Goal: Task Accomplishment & Management: Complete application form

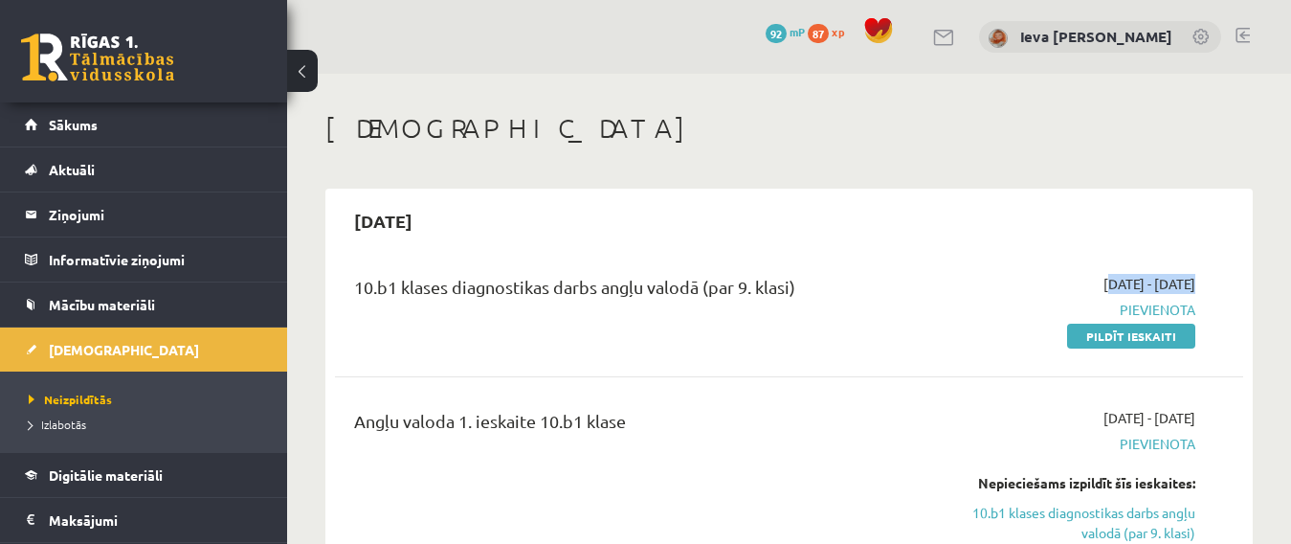
drag, startPoint x: 1140, startPoint y: 244, endPoint x: 1031, endPoint y: 296, distance: 120.7
click at [880, 302] on div "10.b1 klases diagnostikas darbs angļu valodā (par 9. klasi)" at bounding box center [629, 291] width 551 height 35
click at [1183, 324] on div "2025-09-01 - 2025-09-15 Pievienota Pildīt ieskaiti" at bounding box center [1065, 310] width 290 height 72
click at [1165, 334] on link "Pildīt ieskaiti" at bounding box center [1131, 336] width 128 height 25
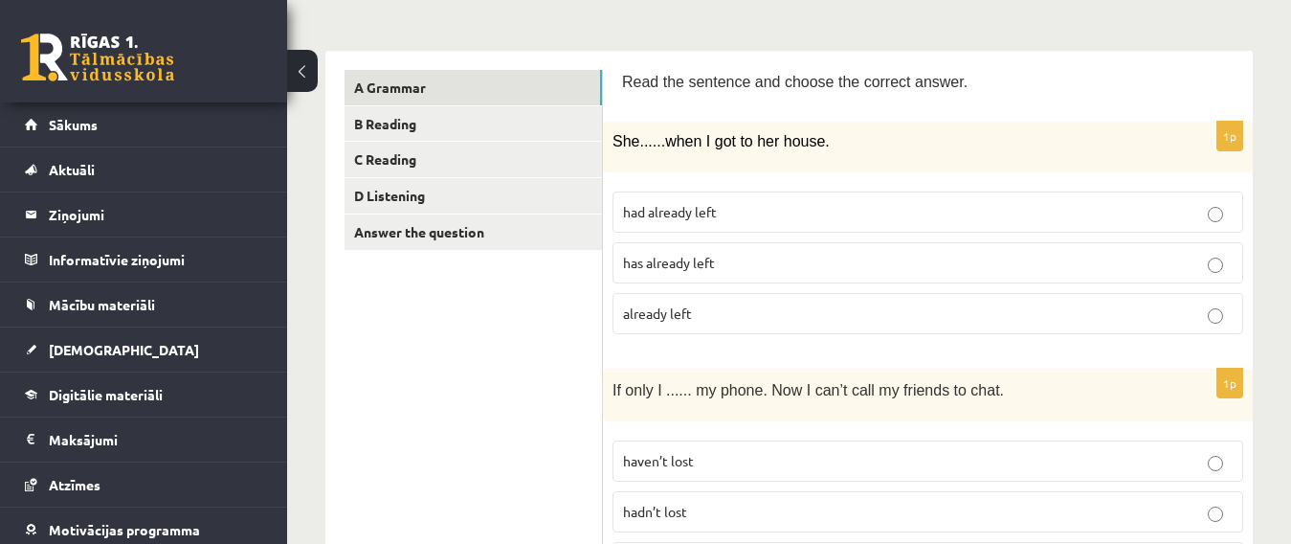
scroll to position [264, 0]
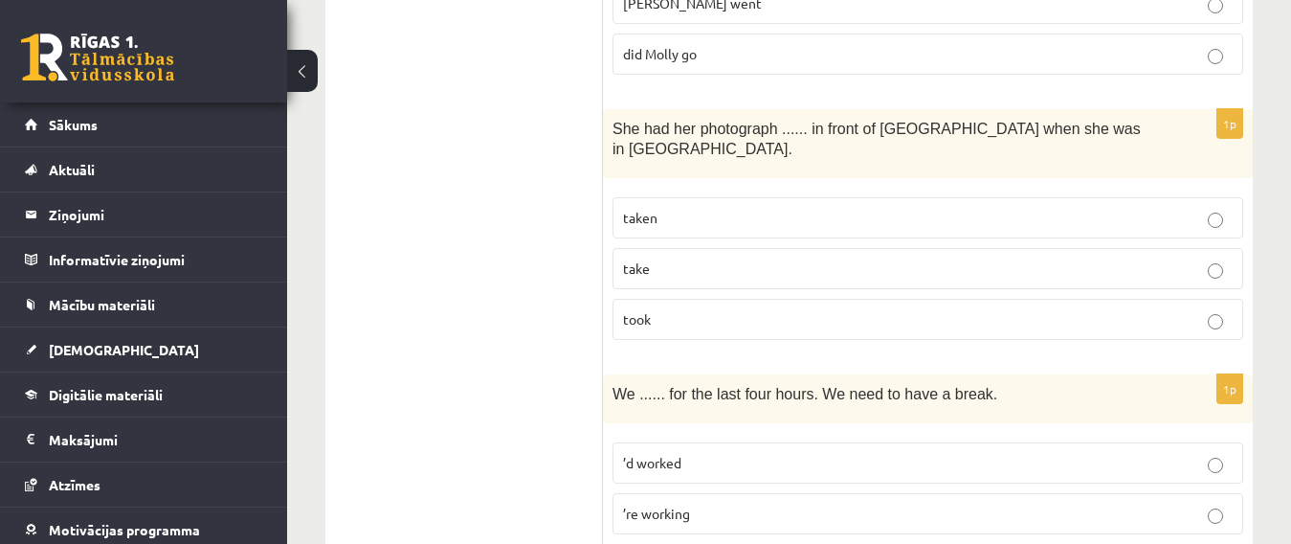
scroll to position [2305, 0]
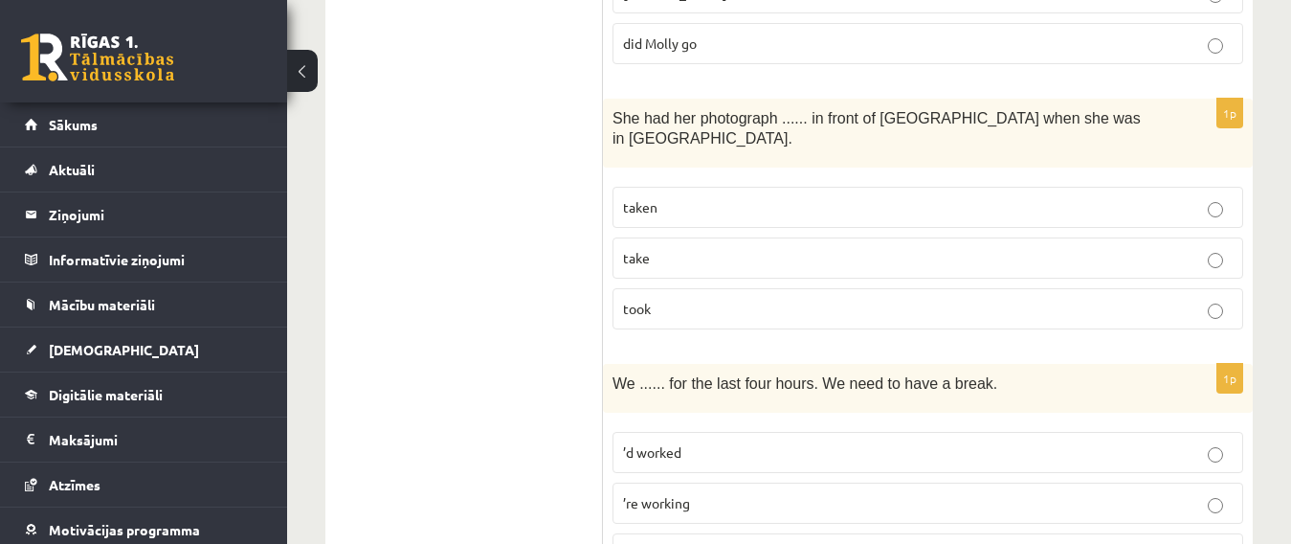
click at [1203, 237] on label "take" at bounding box center [928, 257] width 631 height 41
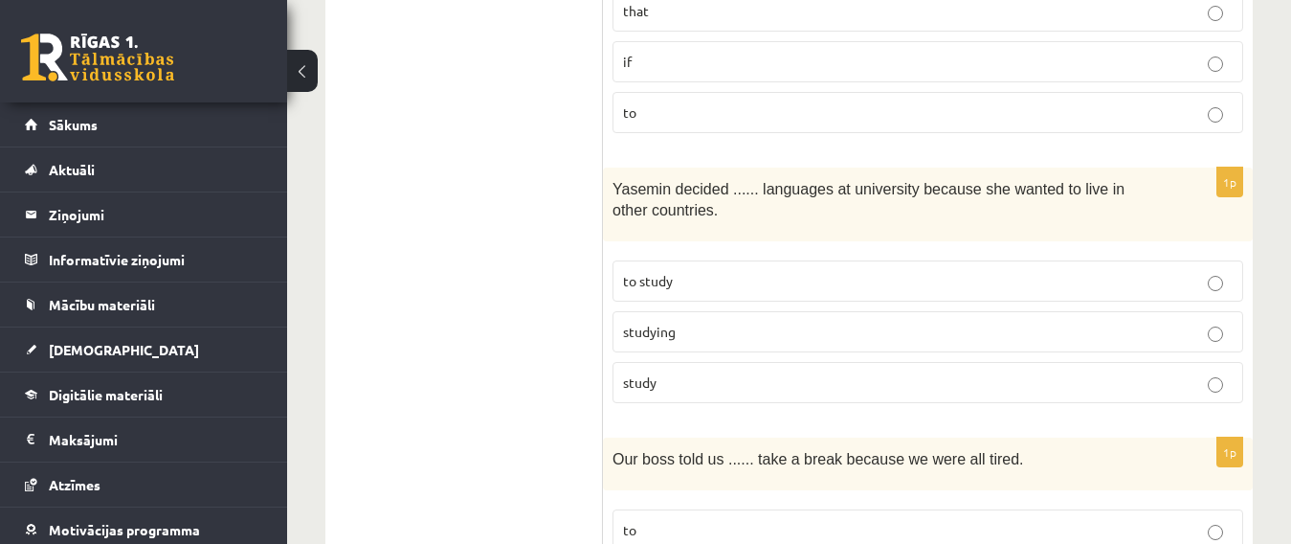
scroll to position [4021, 0]
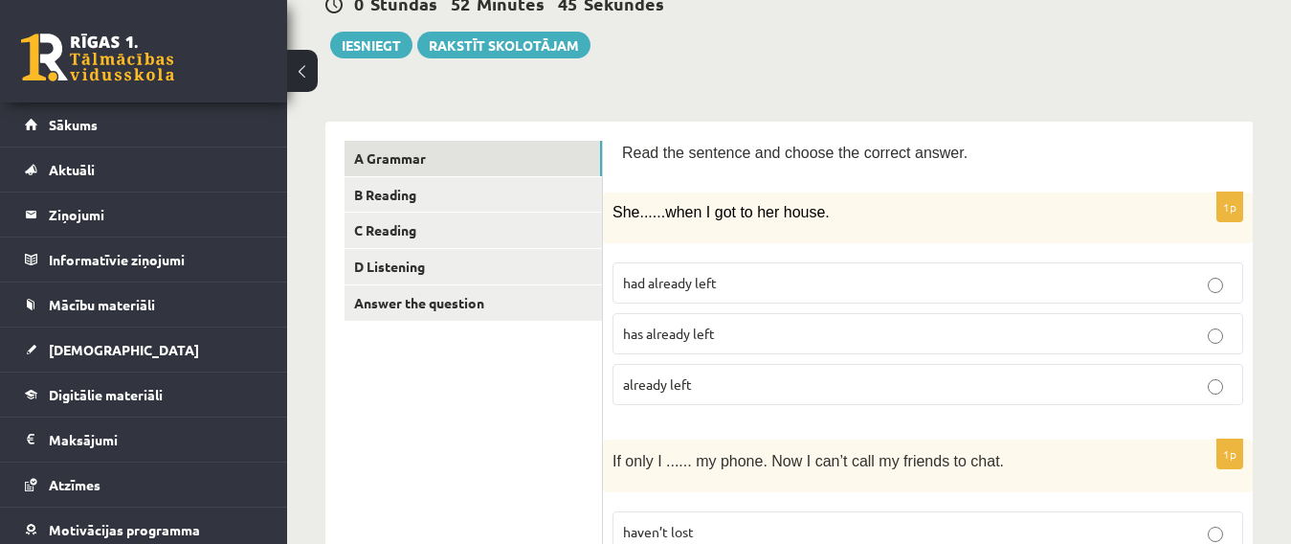
scroll to position [193, 0]
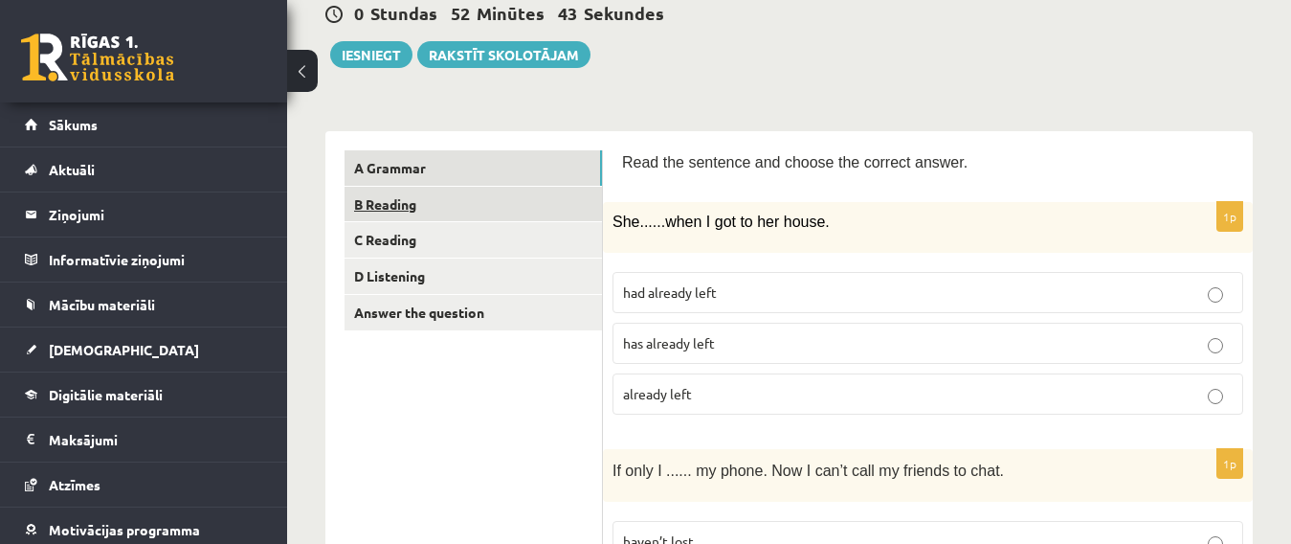
click at [454, 209] on link "B Reading" at bounding box center [473, 204] width 257 height 35
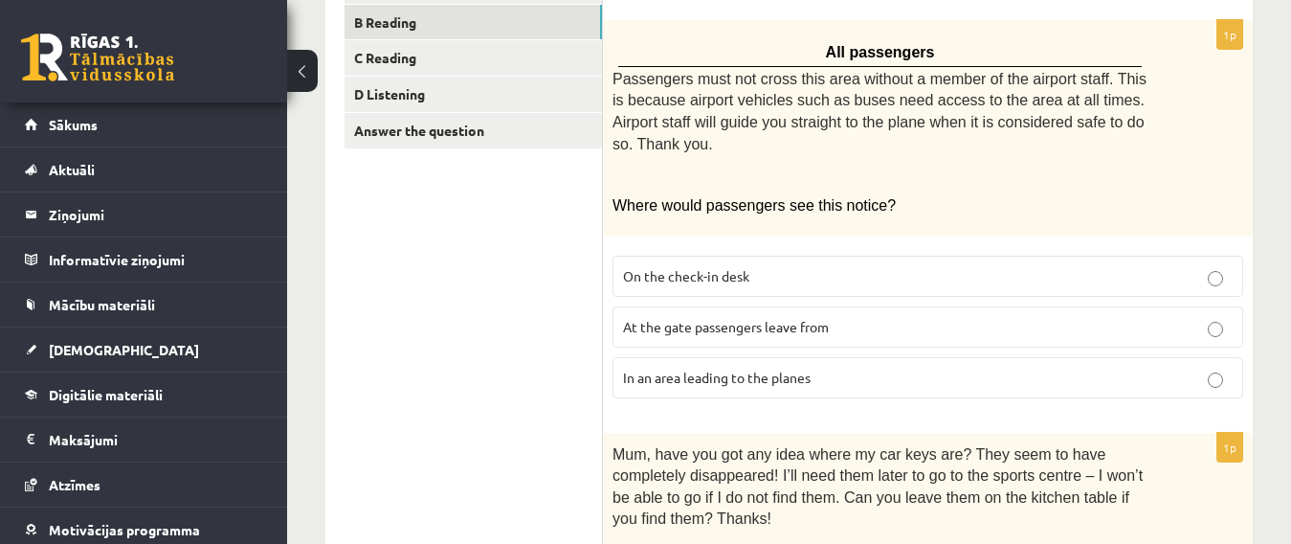
scroll to position [369, 0]
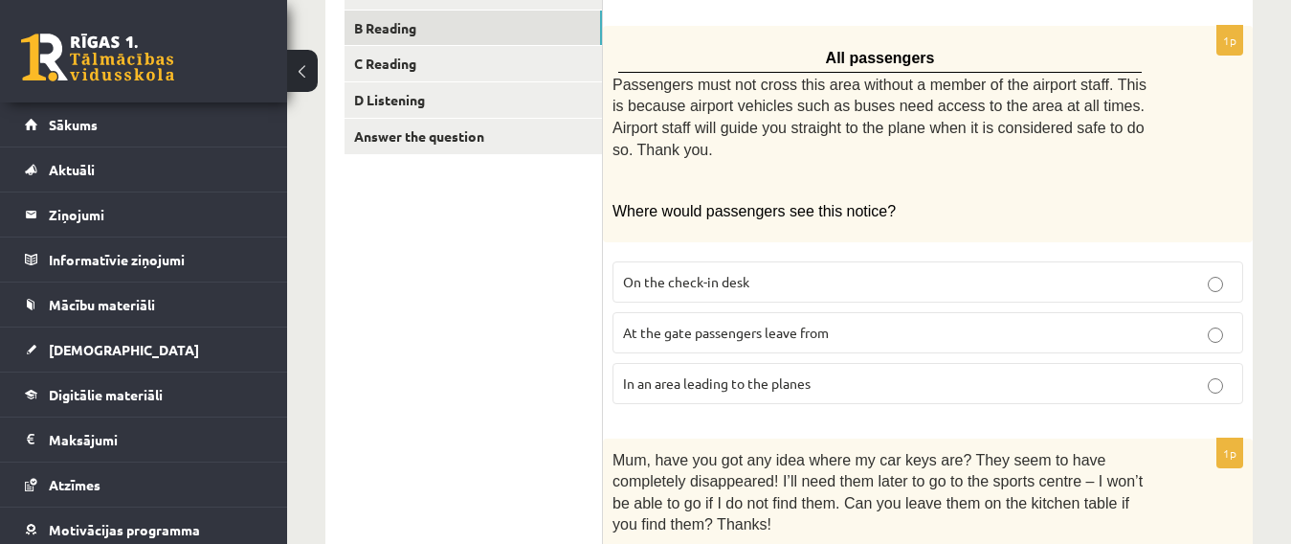
drag, startPoint x: 1239, startPoint y: 292, endPoint x: 1265, endPoint y: 247, distance: 52.4
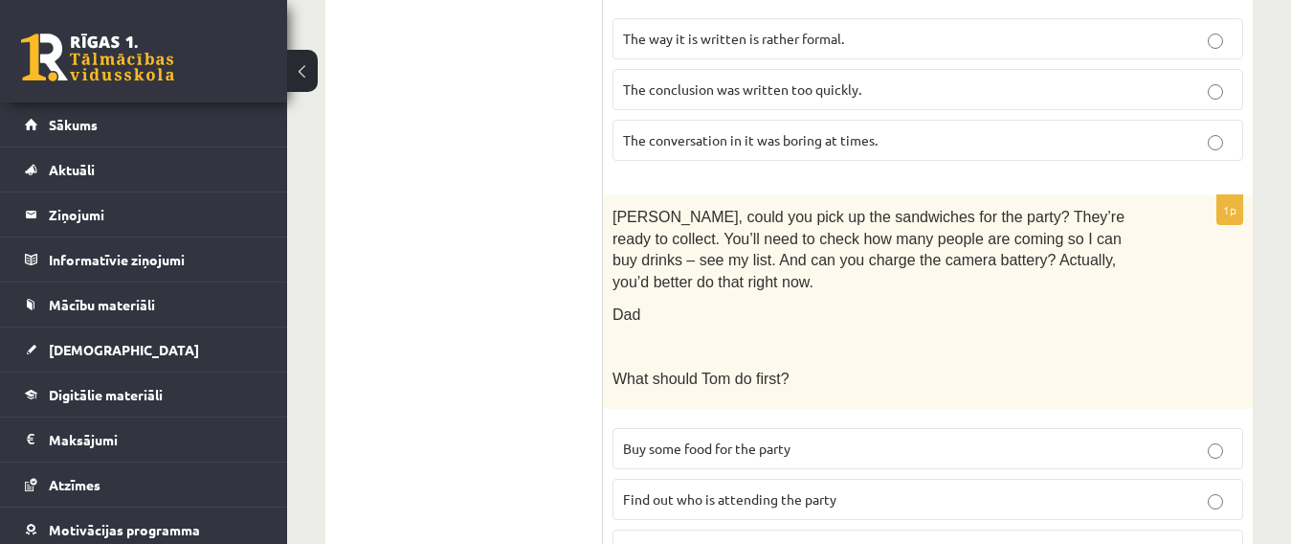
scroll to position [2293, 0]
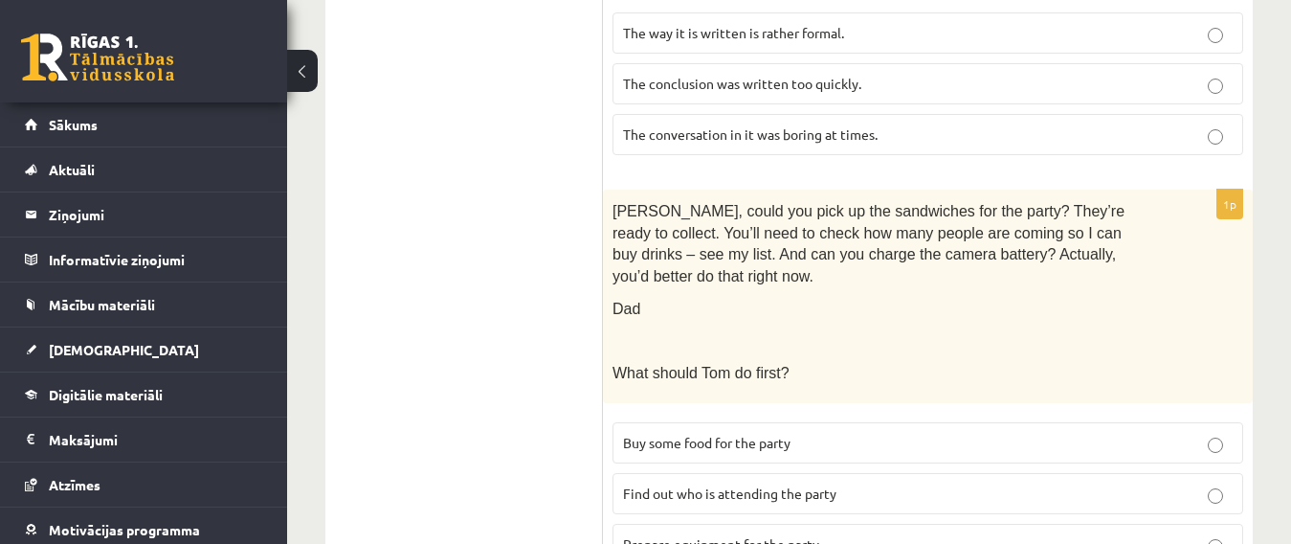
click at [1210, 524] on label "Prepare equipment for the party" at bounding box center [928, 544] width 631 height 41
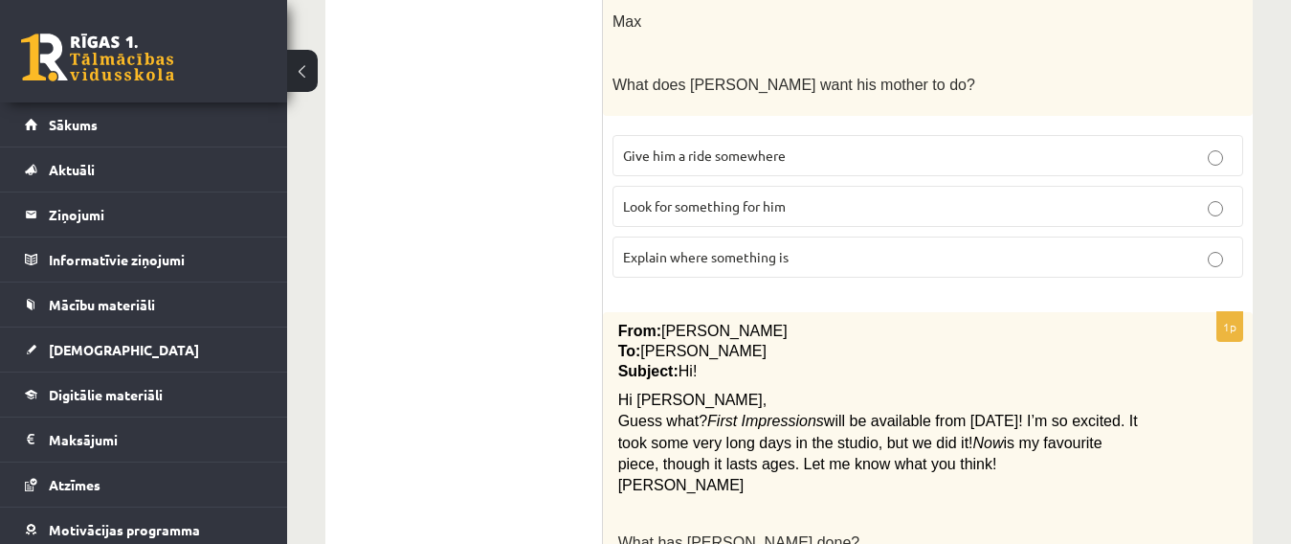
scroll to position [0, 0]
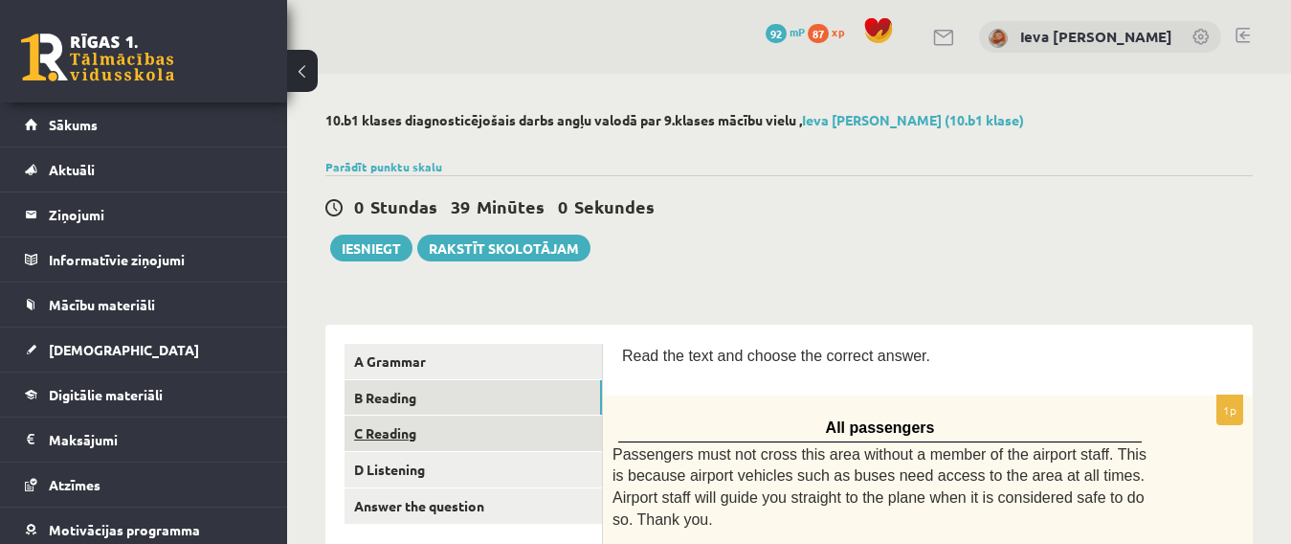
click at [378, 434] on link "C Reading" at bounding box center [473, 432] width 257 height 35
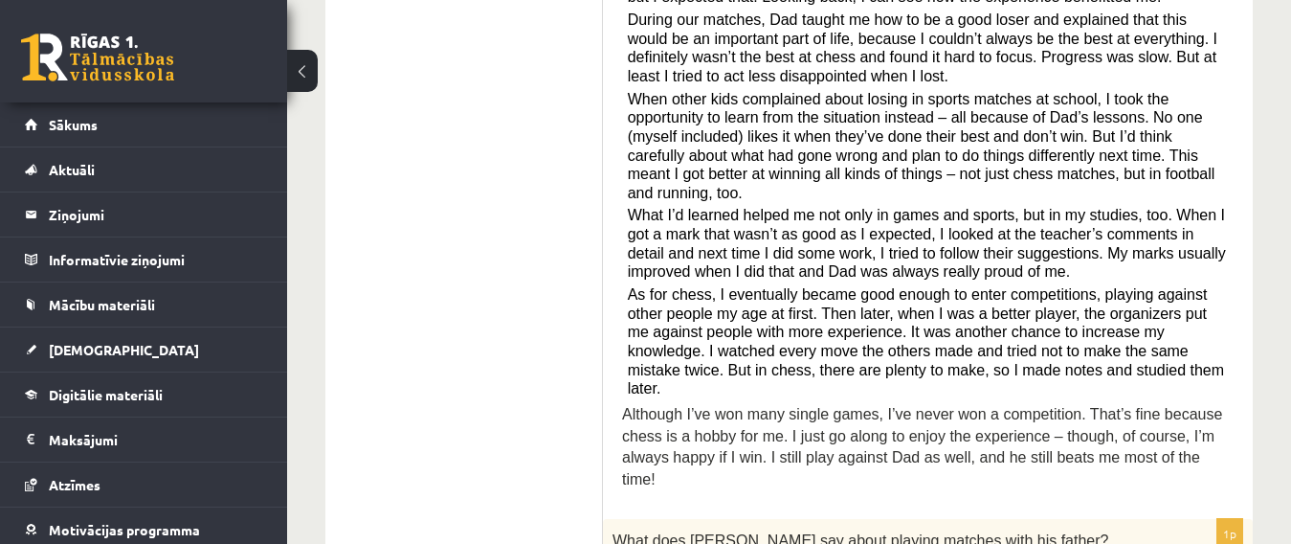
scroll to position [519, 0]
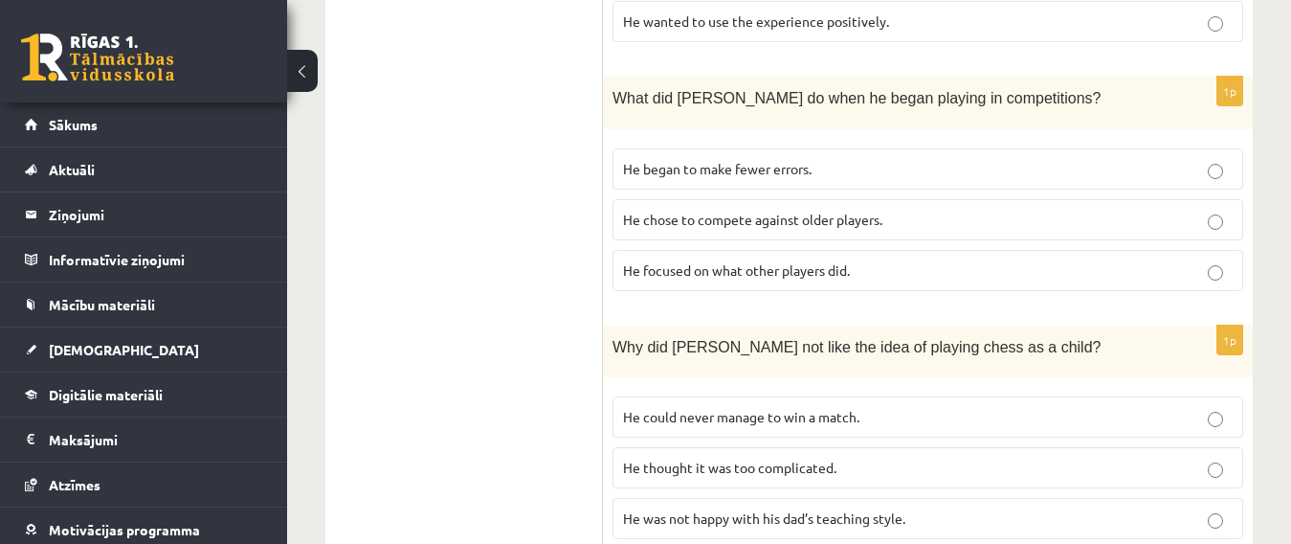
scroll to position [0, 0]
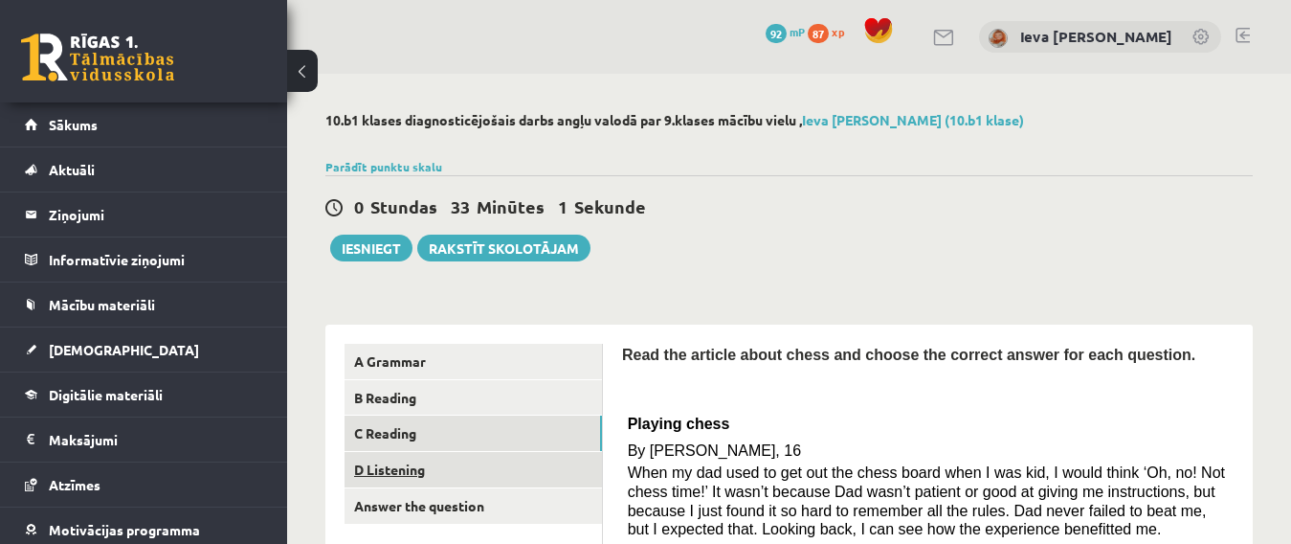
click at [445, 468] on link "D Listening" at bounding box center [473, 469] width 257 height 35
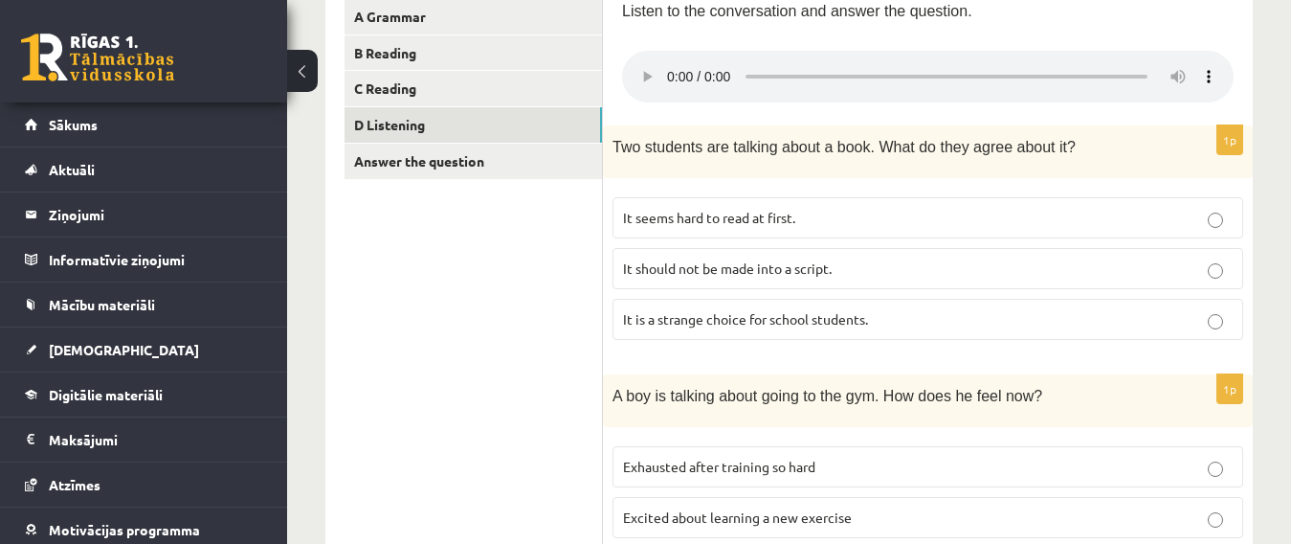
scroll to position [341, 0]
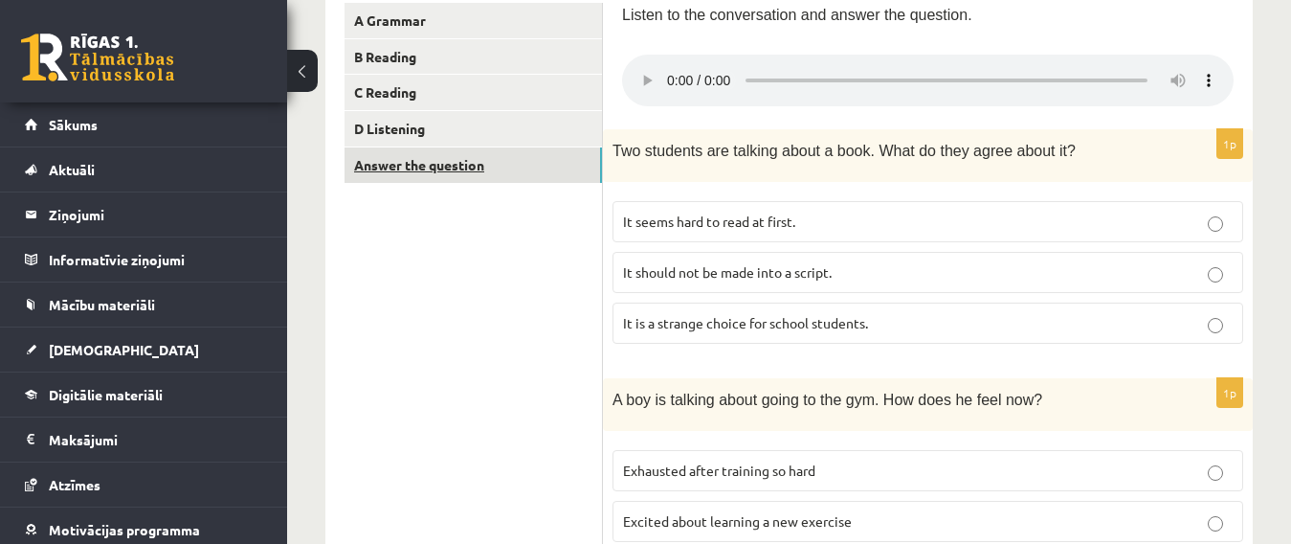
click at [490, 161] on link "Answer the question" at bounding box center [473, 164] width 257 height 35
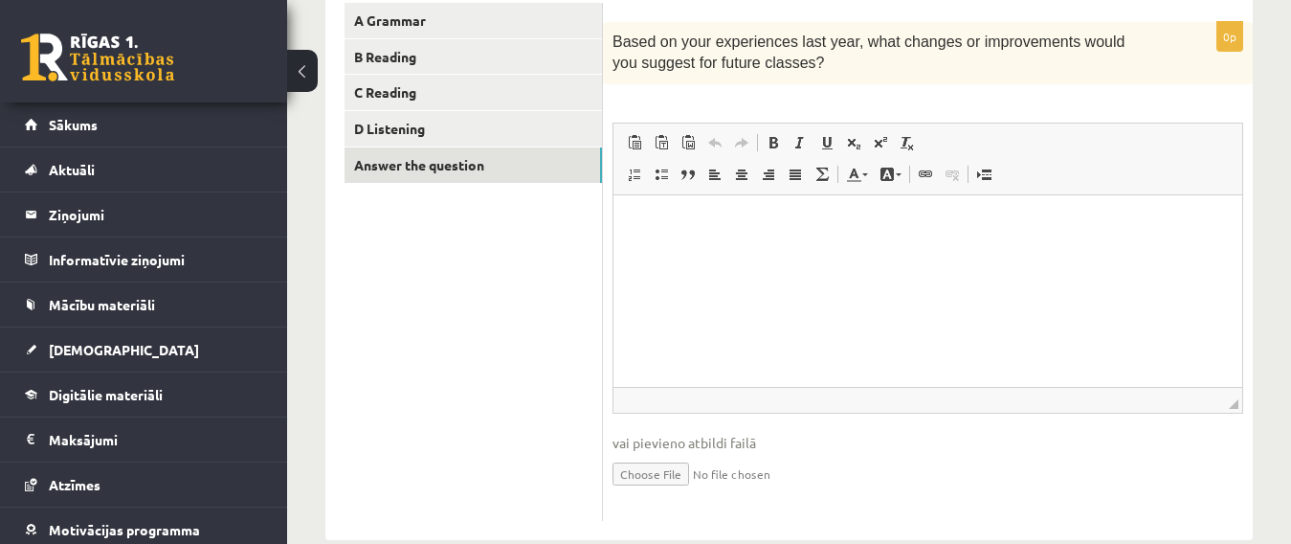
scroll to position [0, 0]
click at [687, 243] on html at bounding box center [928, 223] width 629 height 58
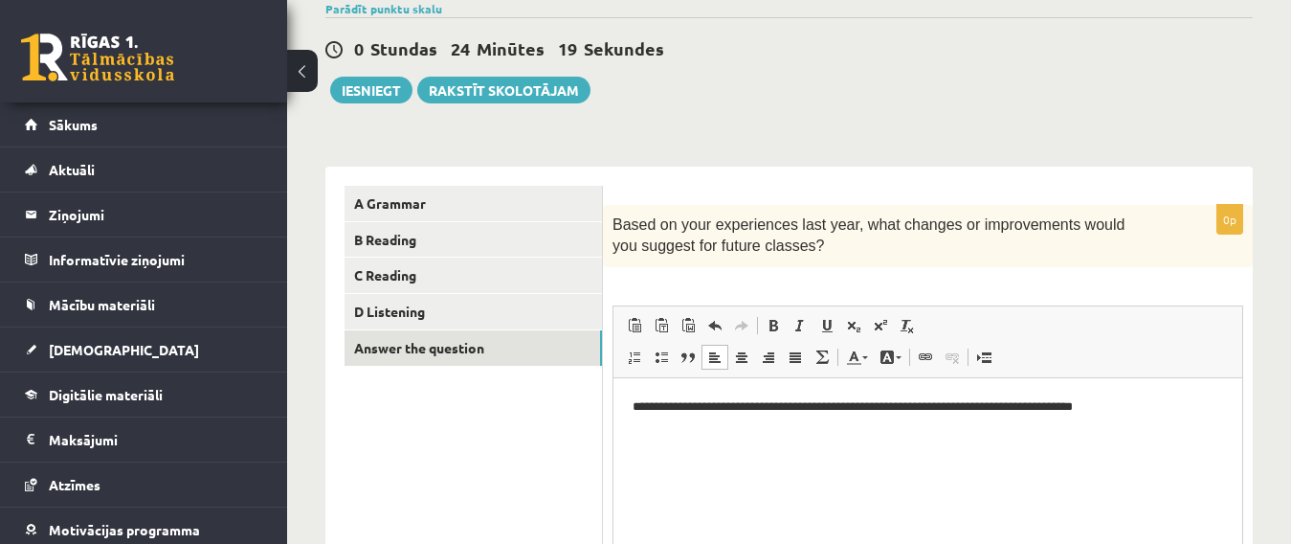
scroll to position [156, 0]
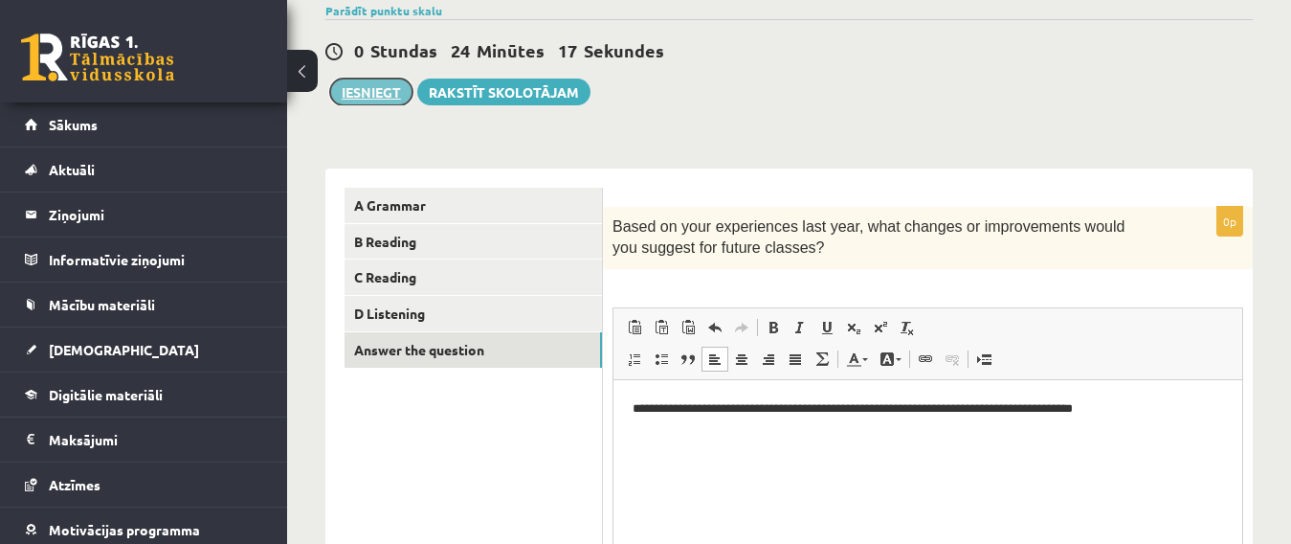
click at [353, 92] on button "Iesniegt" at bounding box center [371, 91] width 82 height 27
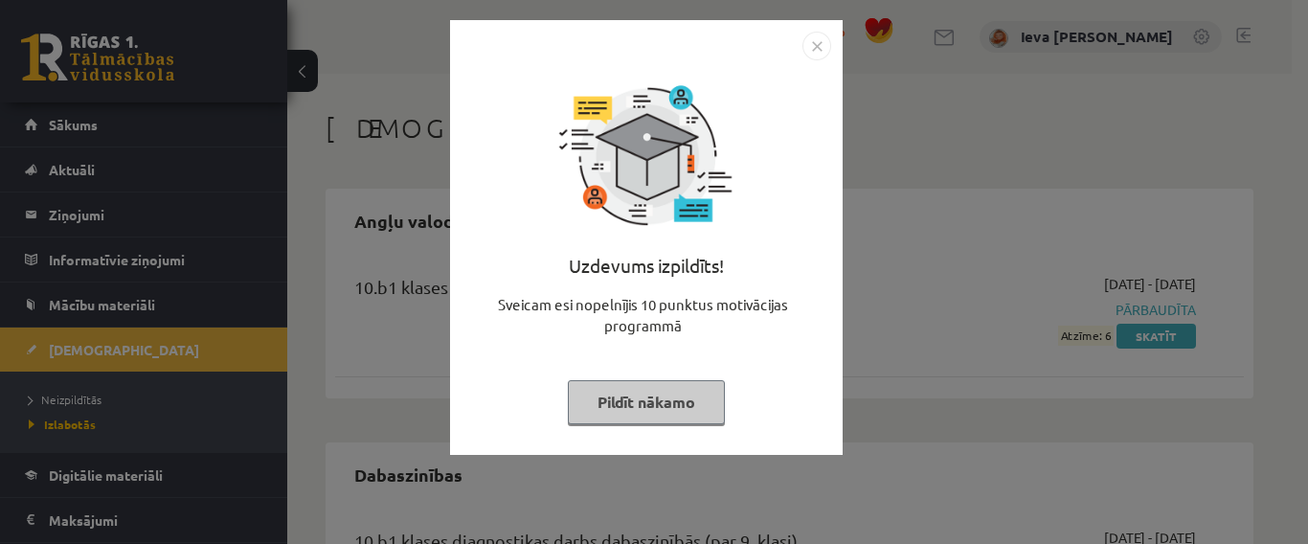
click at [638, 391] on button "Pildīt nākamo" at bounding box center [646, 402] width 157 height 44
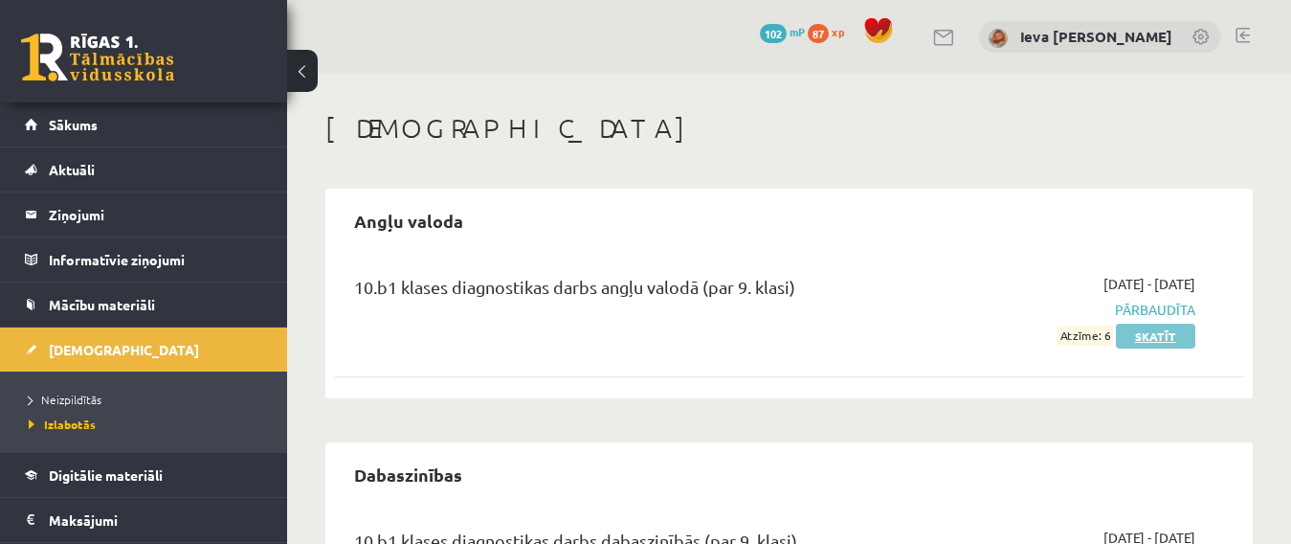
click at [1143, 336] on link "Skatīt" at bounding box center [1155, 336] width 79 height 25
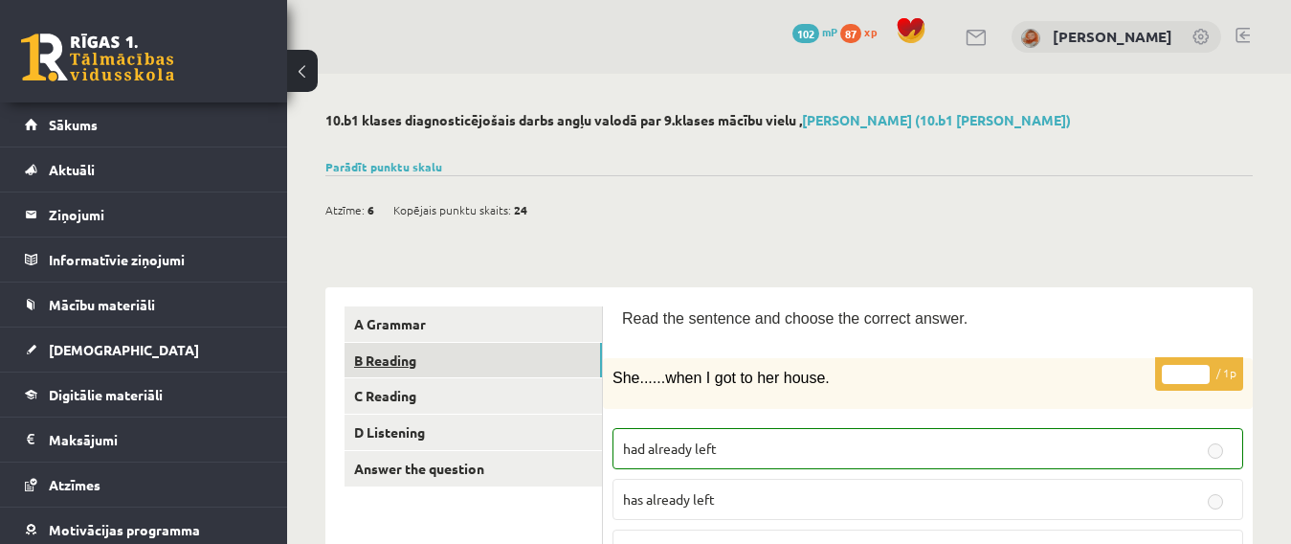
click at [498, 347] on link "B Reading" at bounding box center [473, 360] width 257 height 35
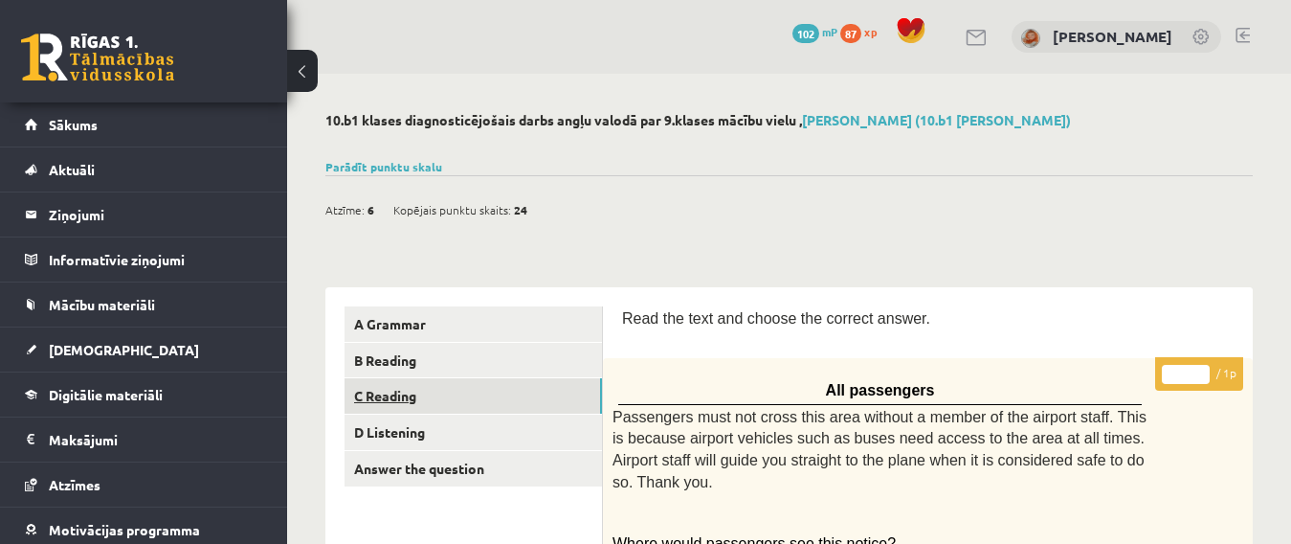
click at [488, 393] on link "C Reading" at bounding box center [473, 395] width 257 height 35
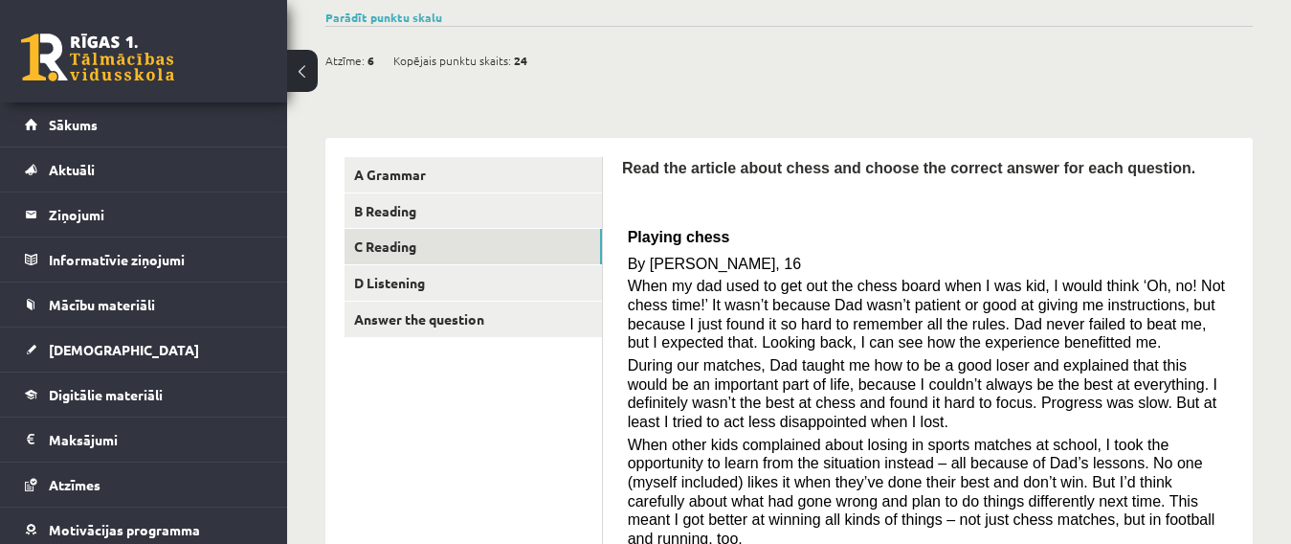
scroll to position [93, 0]
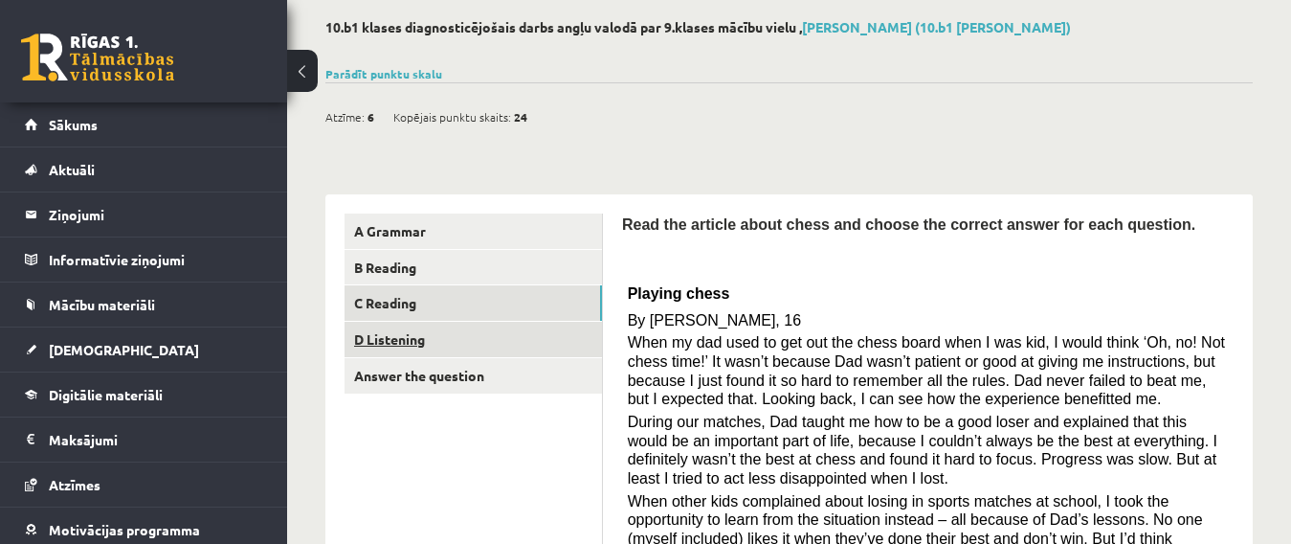
click at [444, 345] on link "D Listening" at bounding box center [473, 339] width 257 height 35
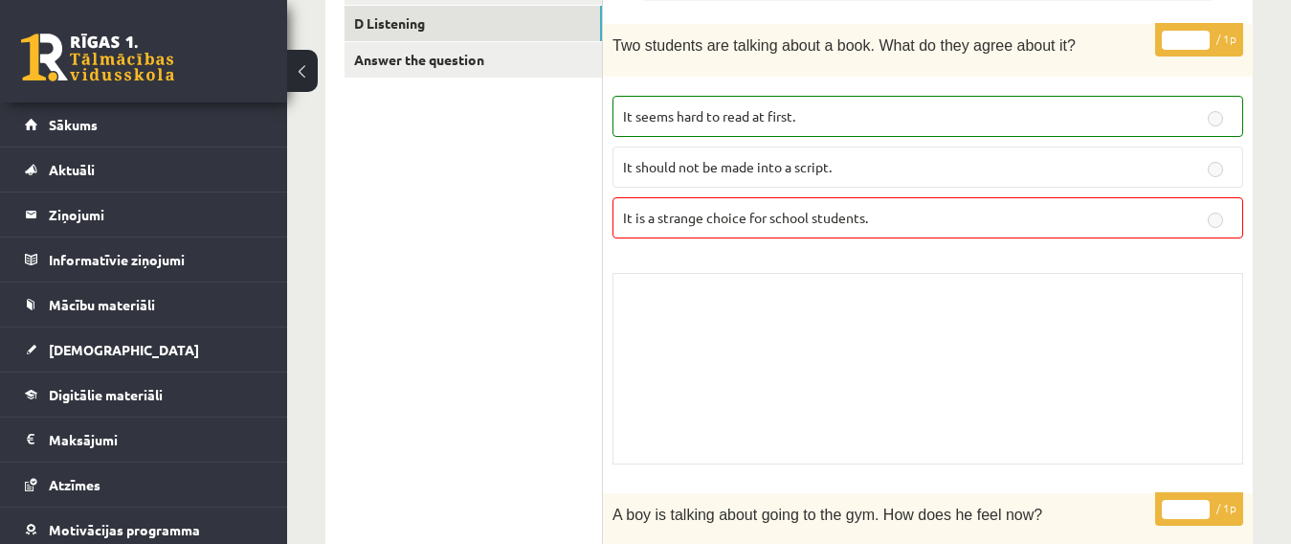
scroll to position [0, 0]
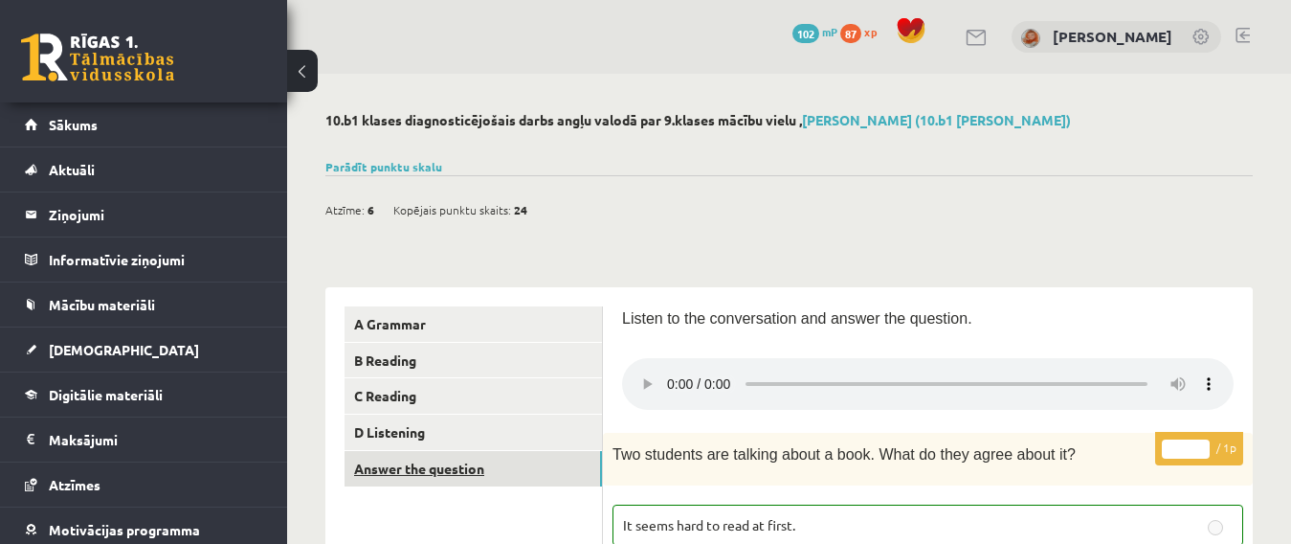
click at [482, 459] on link "Answer the question" at bounding box center [473, 468] width 257 height 35
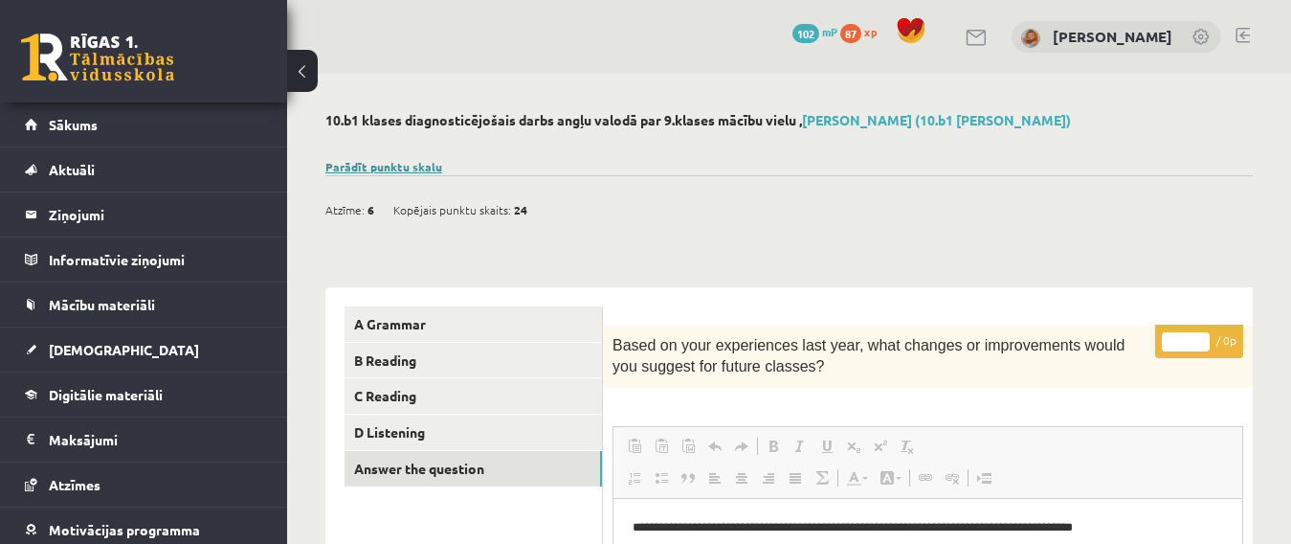
click at [374, 162] on link "Parādīt punktu skalu" at bounding box center [383, 166] width 117 height 15
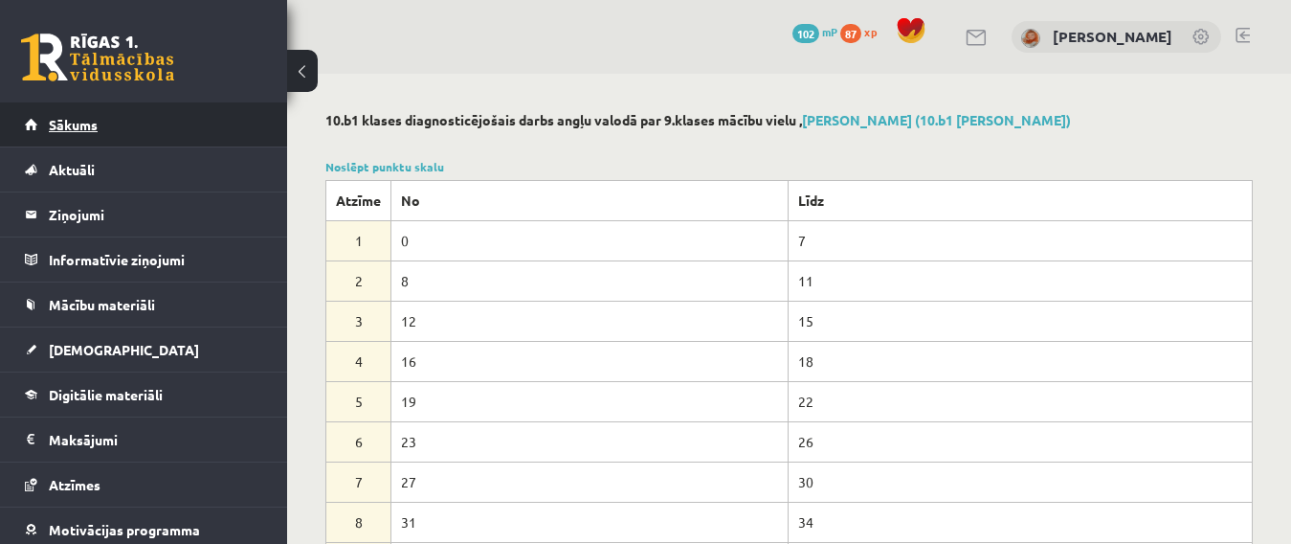
click at [78, 129] on span "Sākums" at bounding box center [73, 124] width 49 height 17
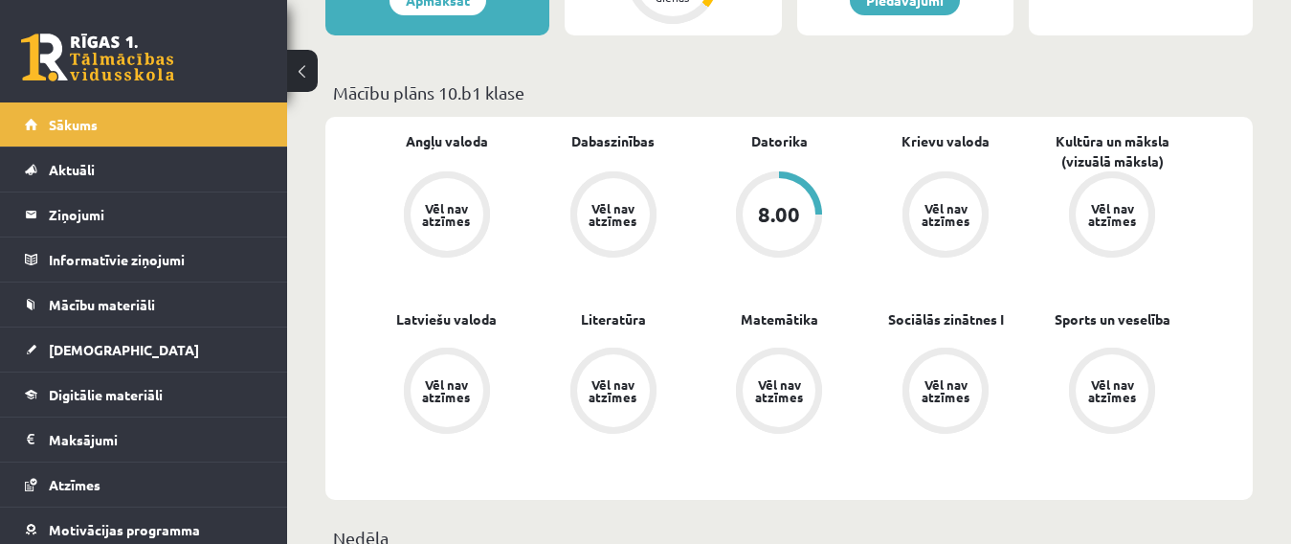
scroll to position [509, 0]
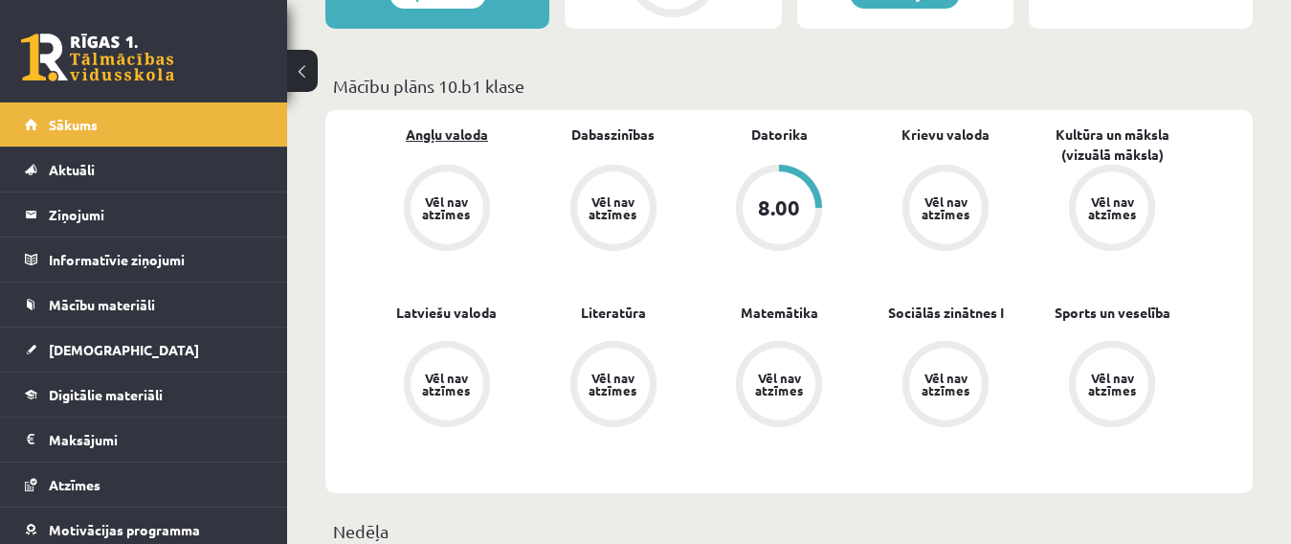
click at [459, 135] on link "Angļu valoda" at bounding box center [447, 134] width 82 height 20
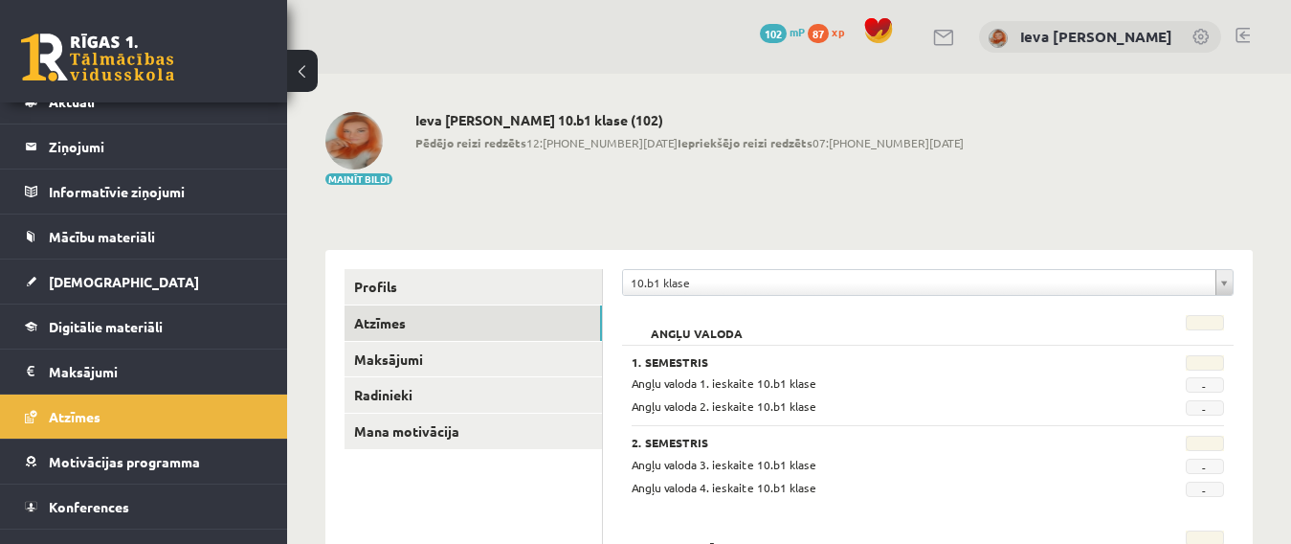
scroll to position [53, 0]
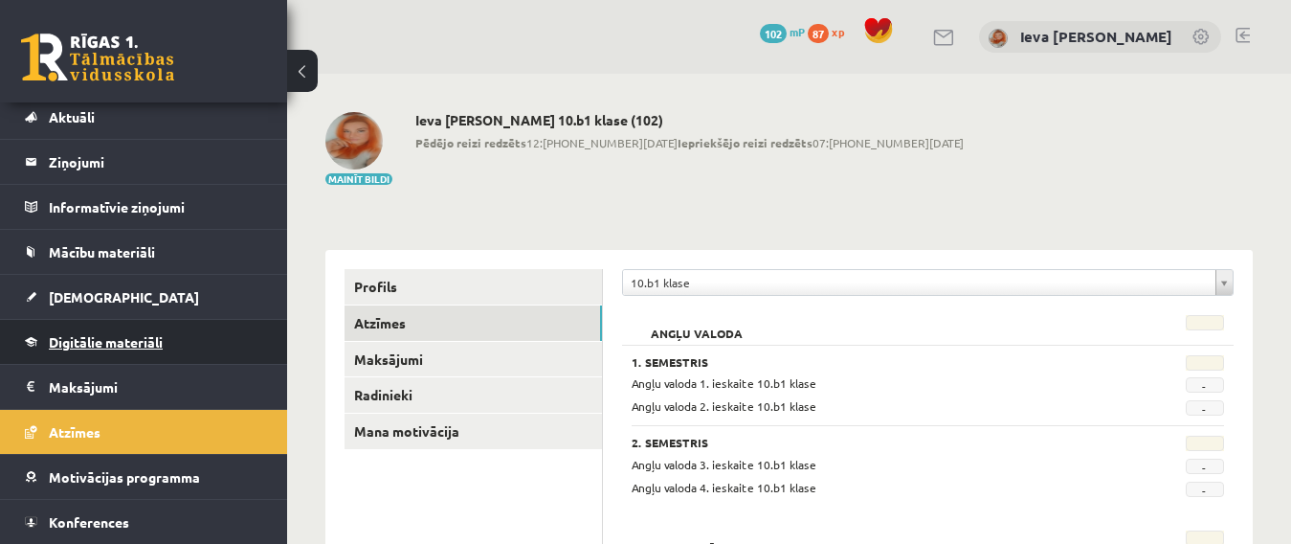
click at [127, 337] on span "Digitālie materiāli" at bounding box center [106, 341] width 114 height 17
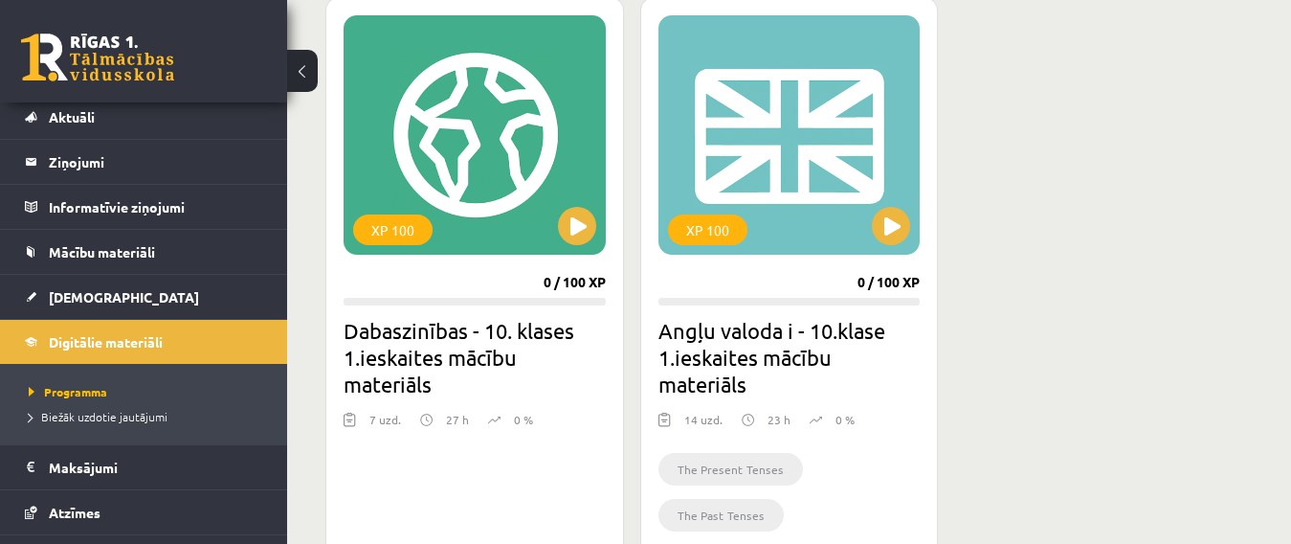
scroll to position [545, 0]
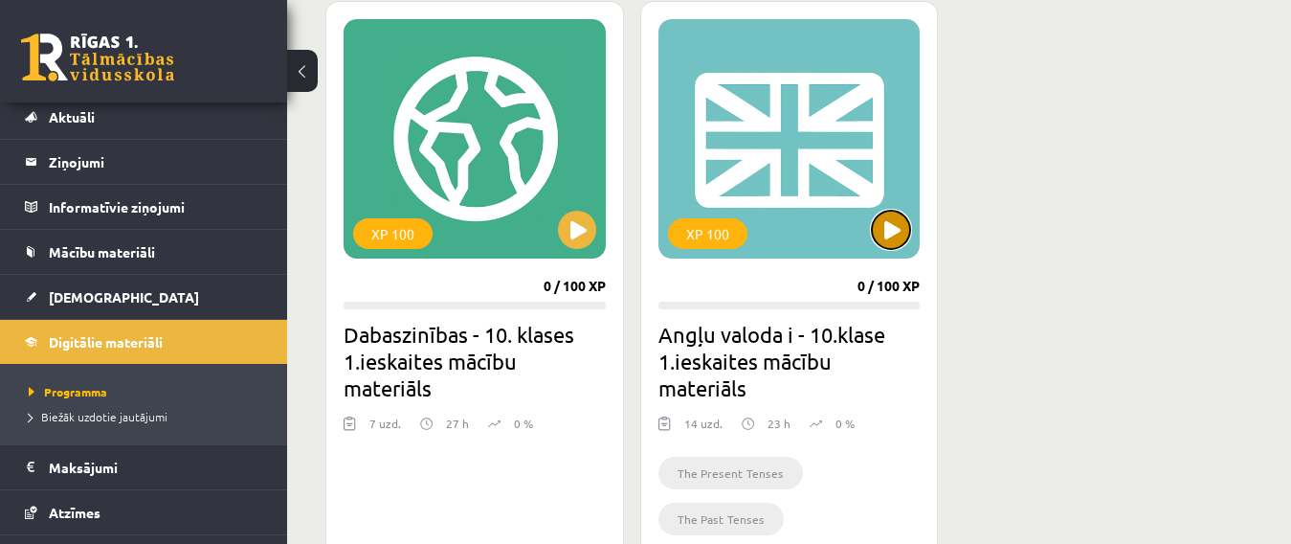
click at [894, 233] on button at bounding box center [891, 230] width 38 height 38
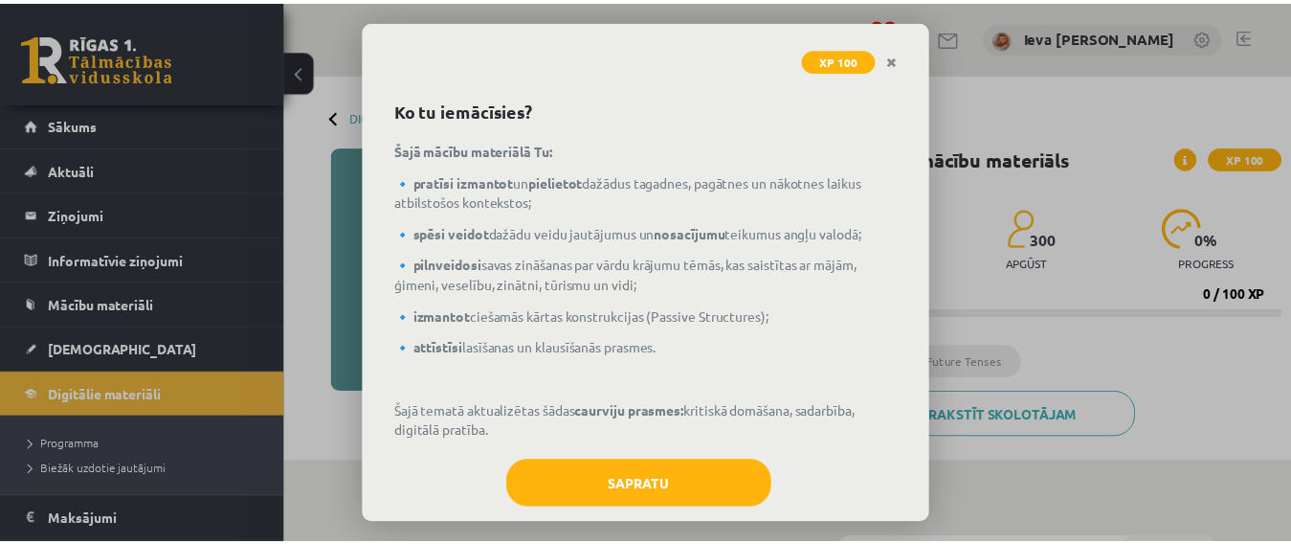
scroll to position [88, 0]
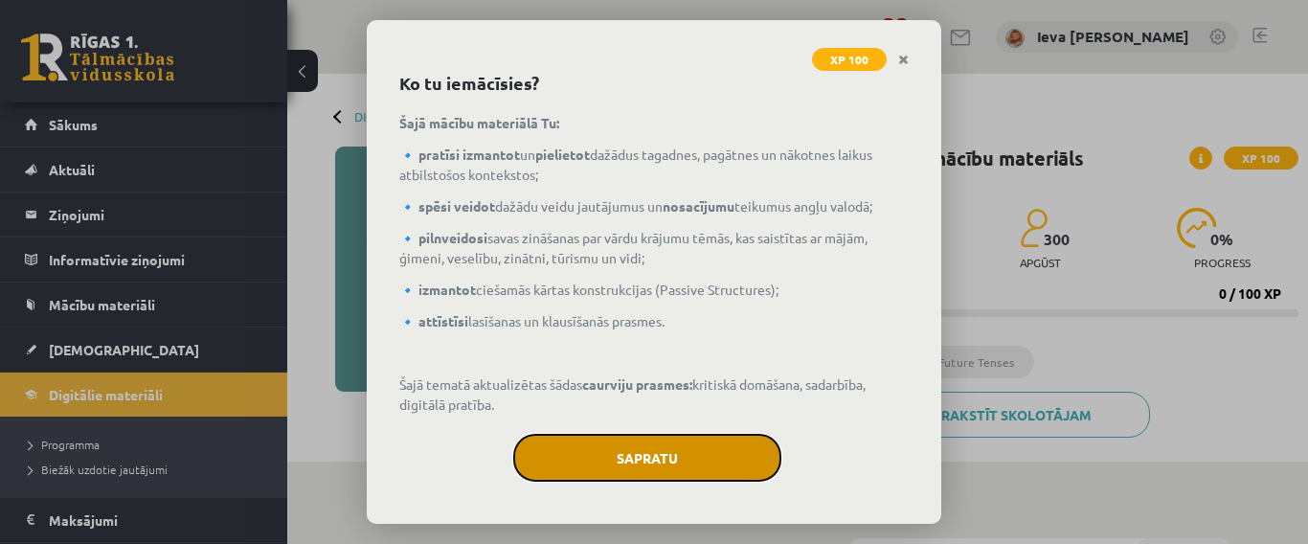
click at [727, 445] on button "Sapratu" at bounding box center [647, 458] width 268 height 48
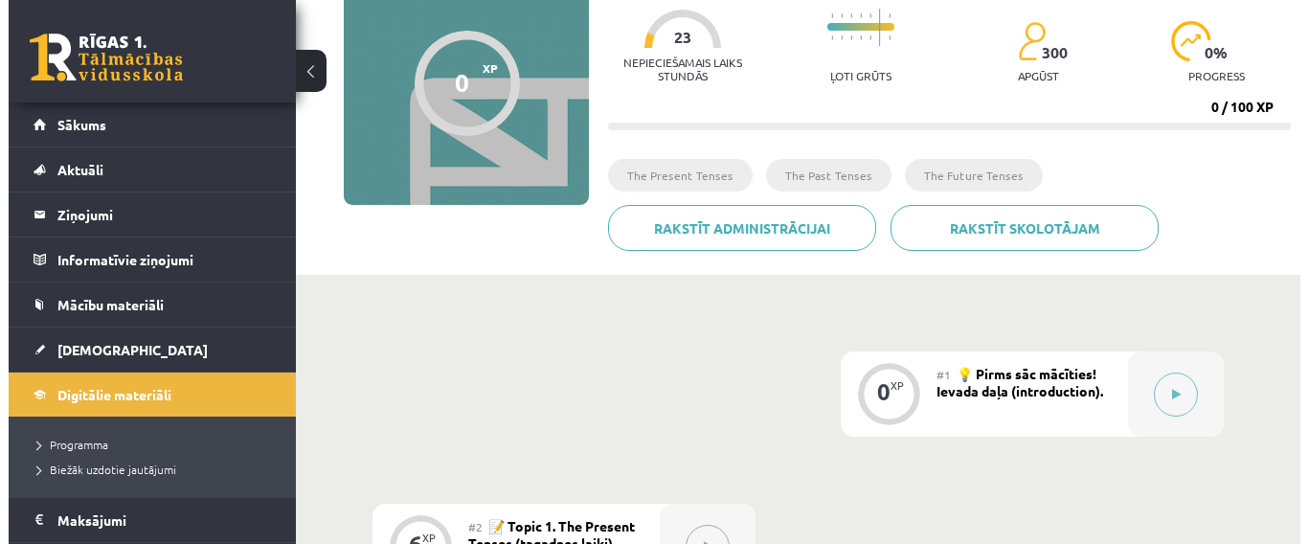
scroll to position [176, 0]
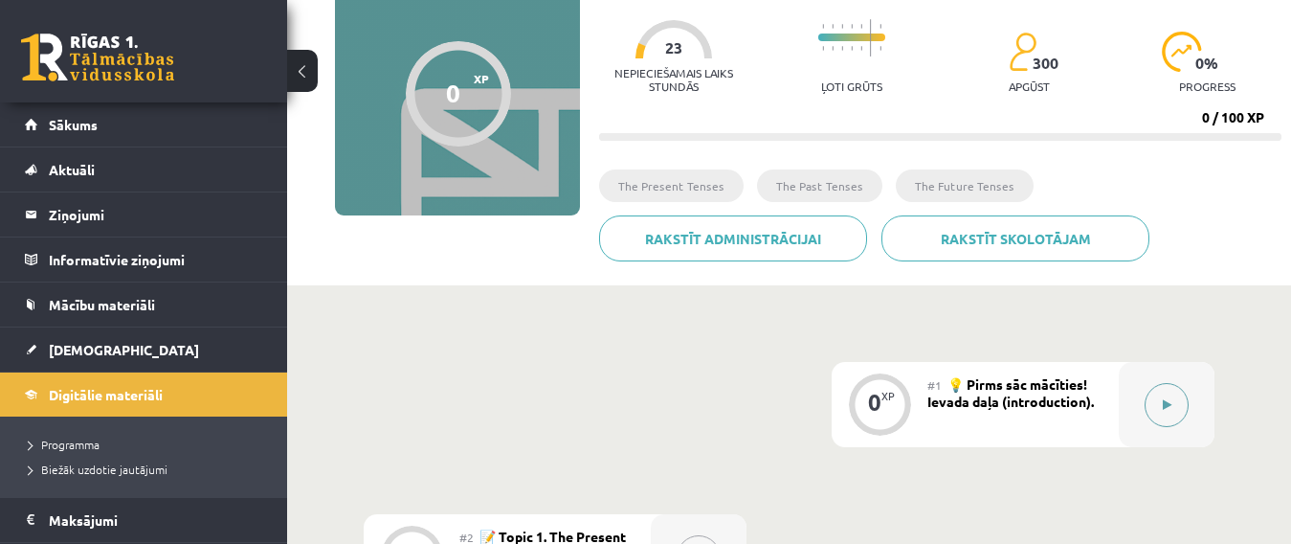
click at [1154, 401] on button at bounding box center [1167, 405] width 44 height 44
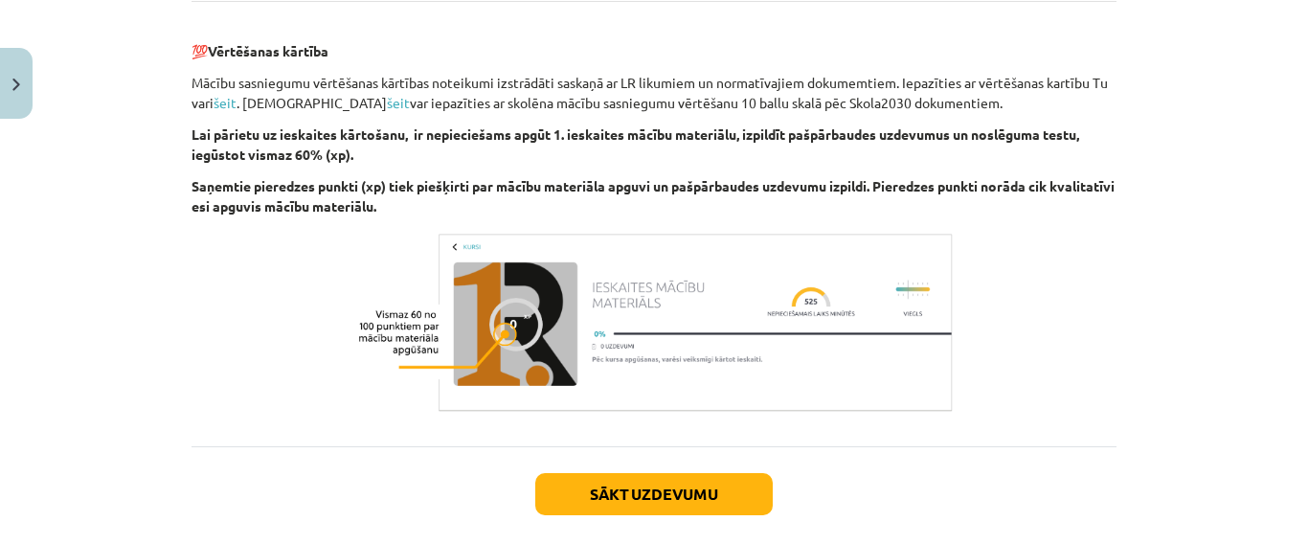
scroll to position [2336, 0]
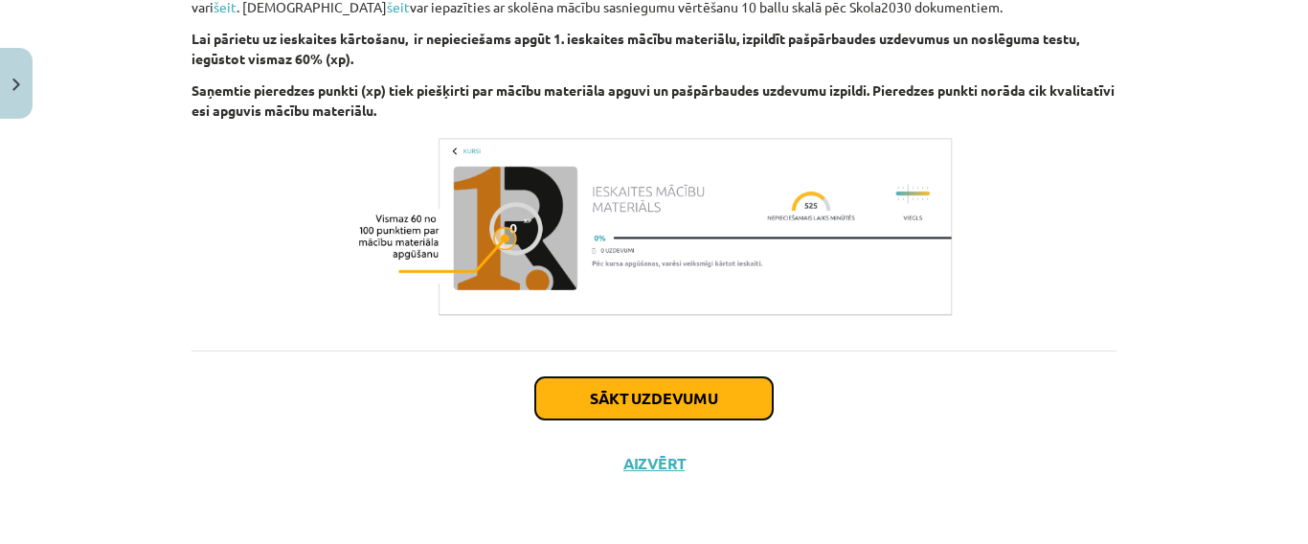
click at [706, 410] on button "Sākt uzdevumu" at bounding box center [653, 398] width 237 height 42
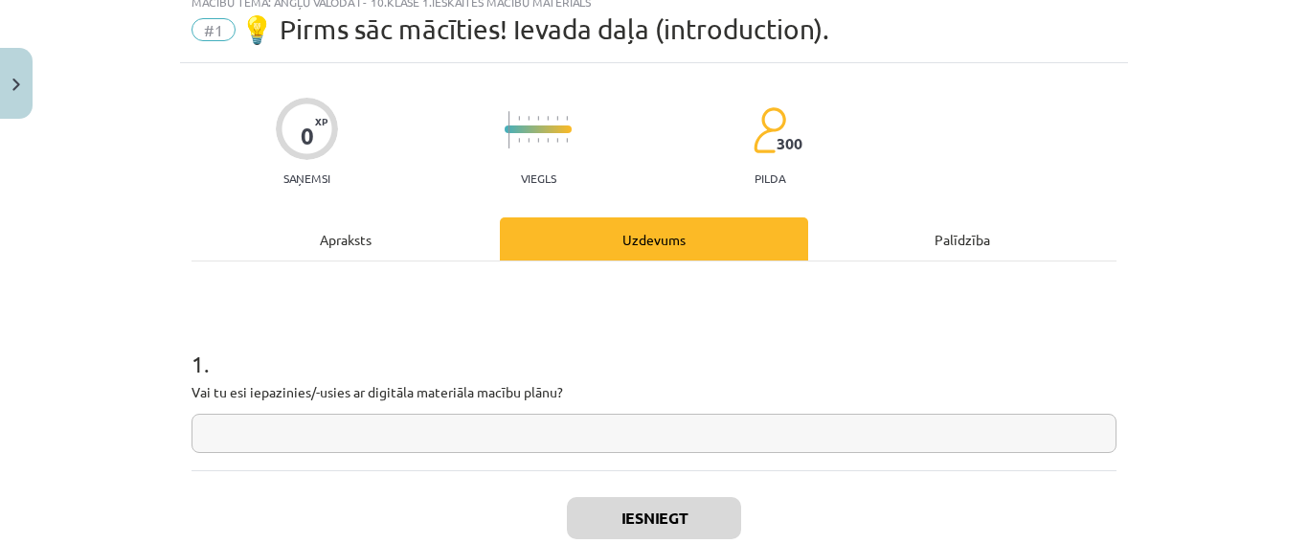
scroll to position [48, 0]
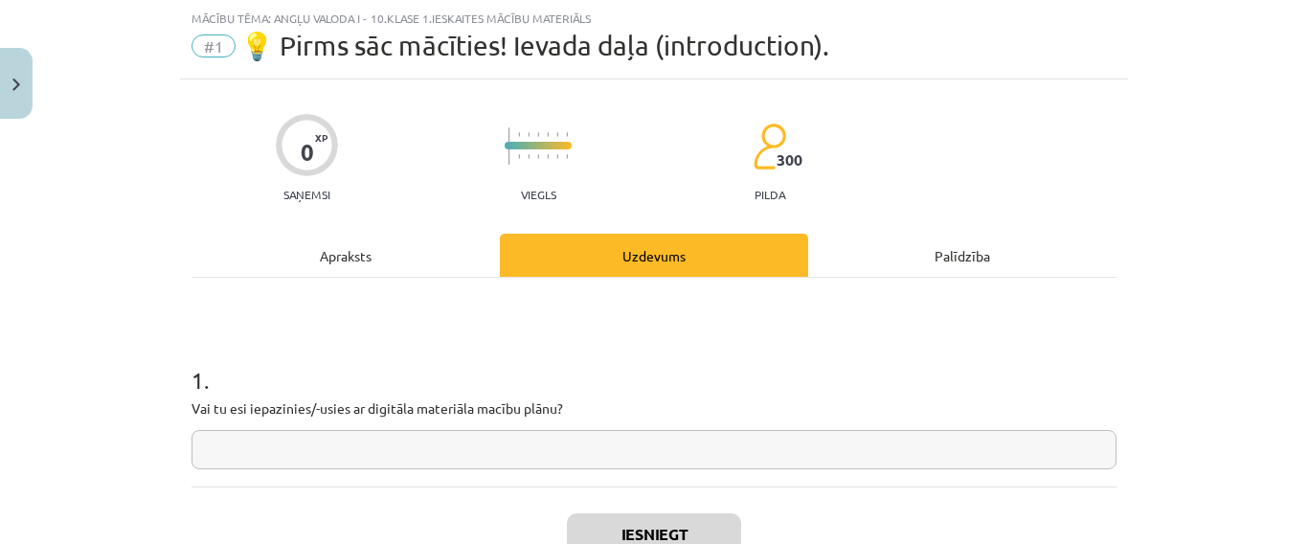
click at [669, 432] on input "text" at bounding box center [653, 449] width 925 height 39
type input "**"
click at [651, 525] on button "Iesniegt" at bounding box center [654, 534] width 174 height 42
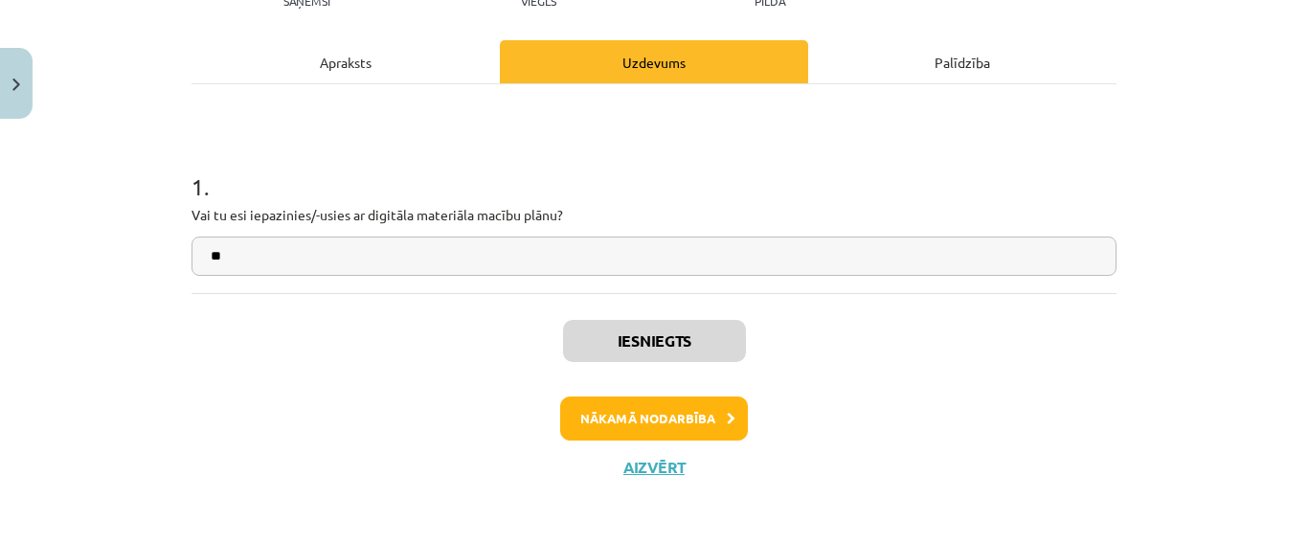
scroll to position [245, 0]
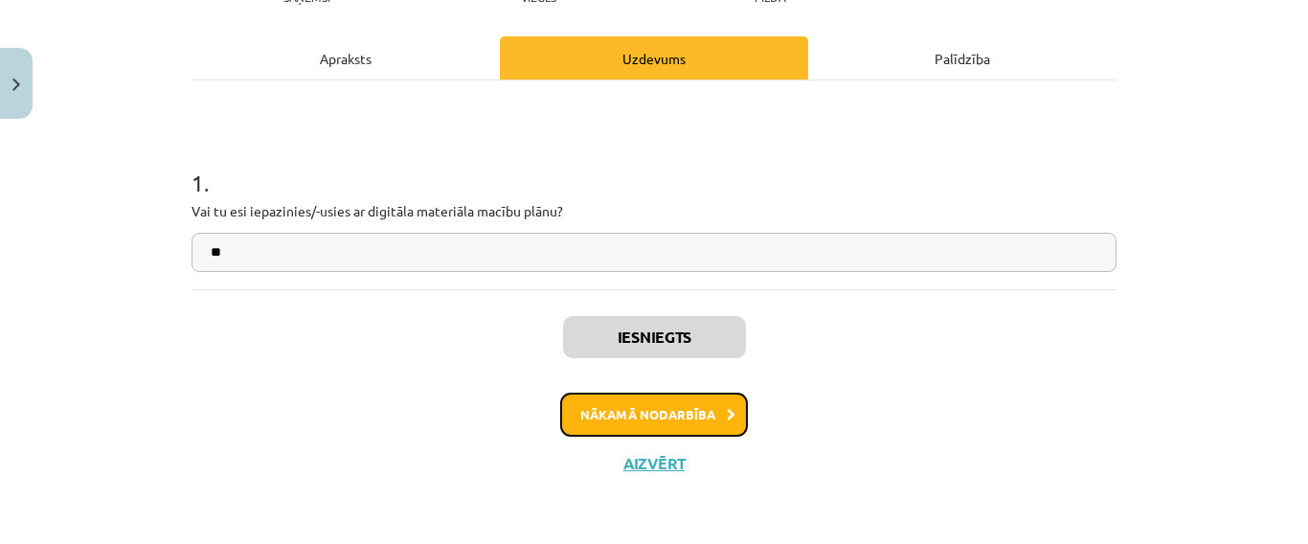
click at [608, 404] on button "Nākamā nodarbība" at bounding box center [654, 414] width 188 height 44
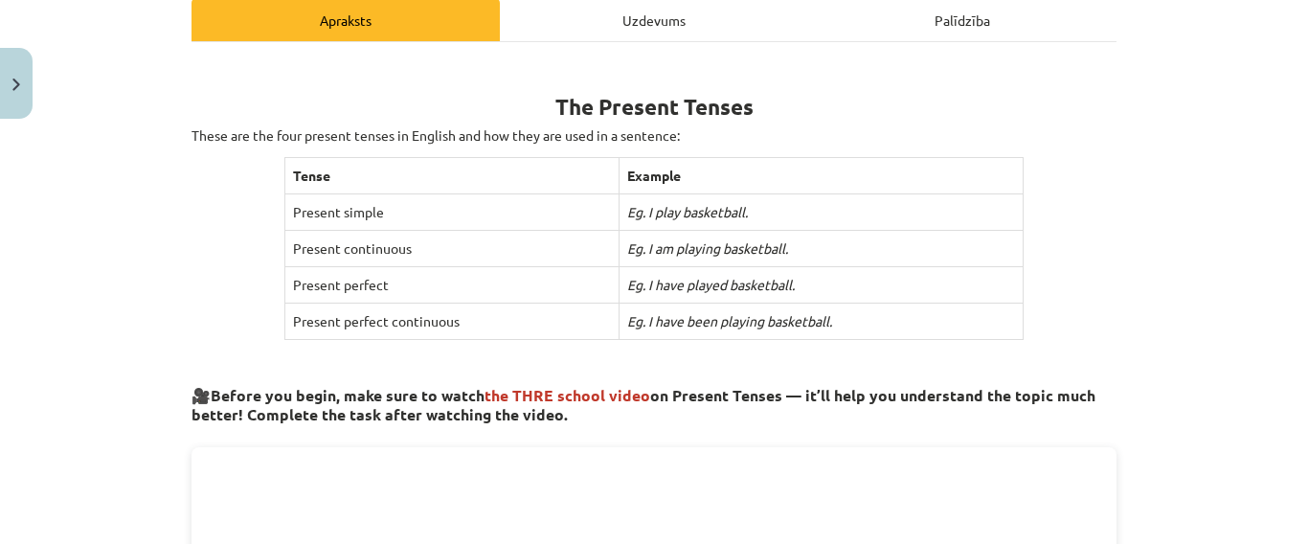
scroll to position [280, 0]
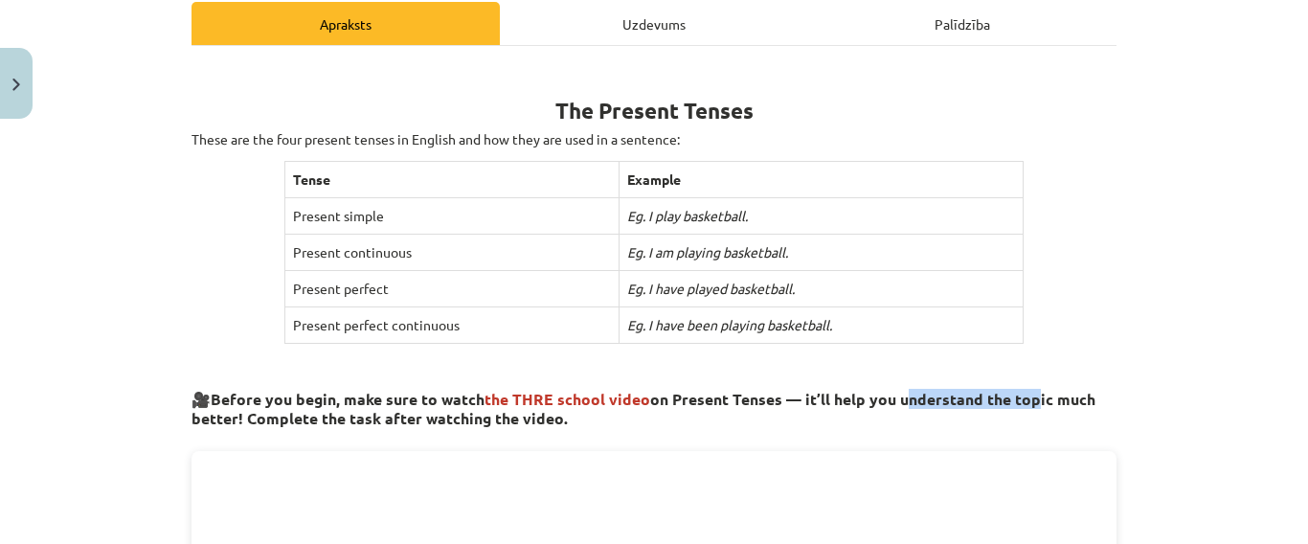
drag, startPoint x: 896, startPoint y: 376, endPoint x: 1018, endPoint y: 406, distance: 125.1
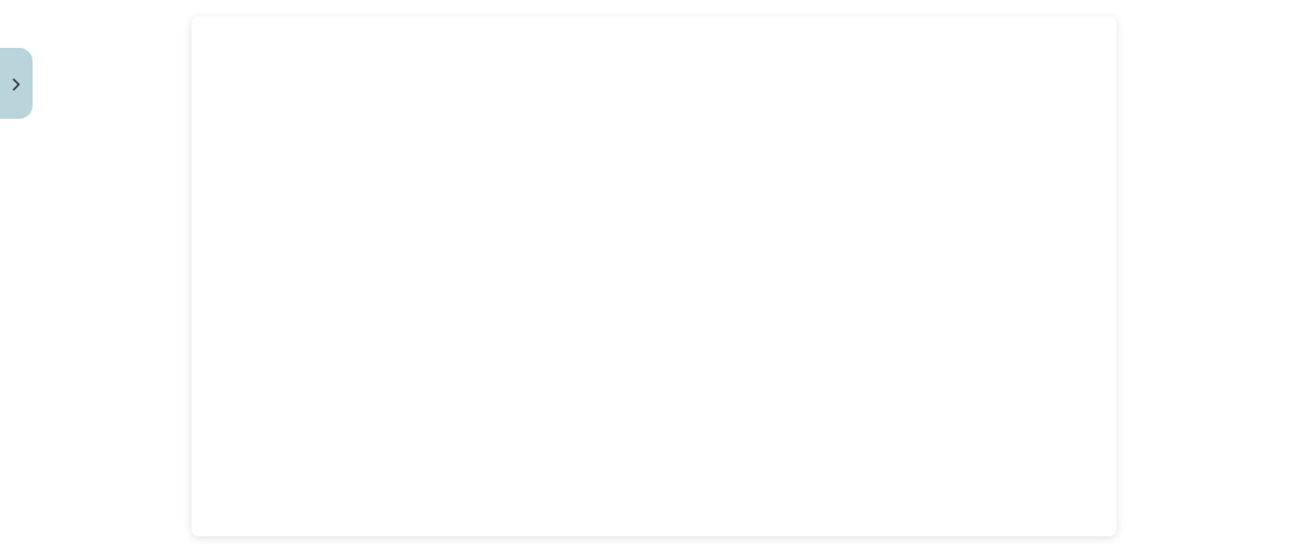
scroll to position [725, 0]
